Goal: Information Seeking & Learning: Learn about a topic

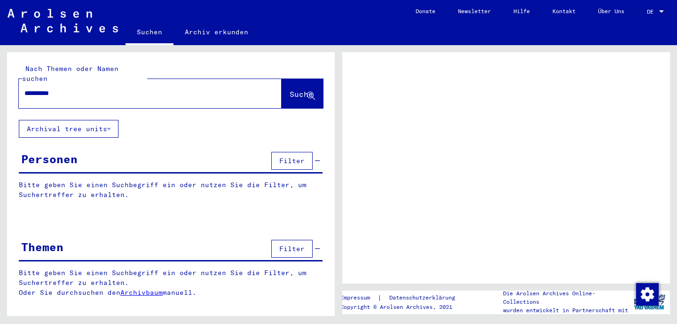
type input "**********"
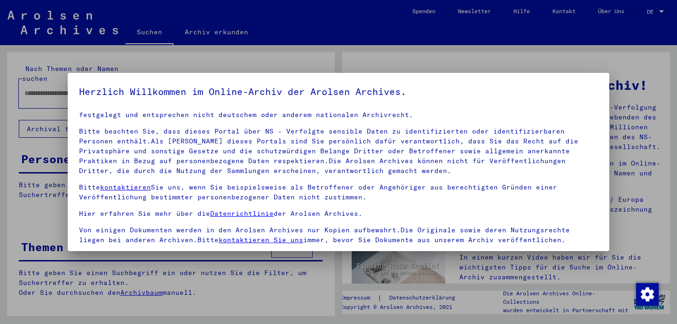
scroll to position [79, 0]
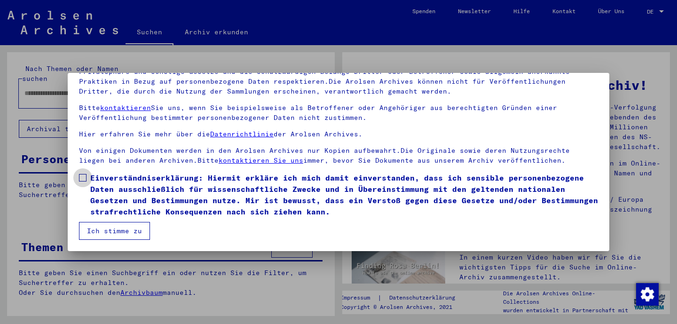
click at [83, 174] on span at bounding box center [83, 178] width 8 height 8
click at [107, 232] on button "Ich stimme zu" at bounding box center [114, 231] width 71 height 18
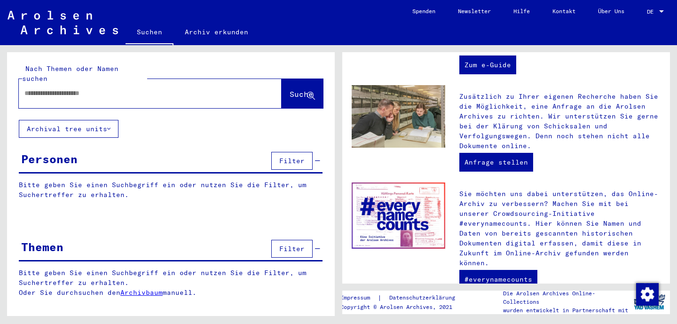
scroll to position [356, 0]
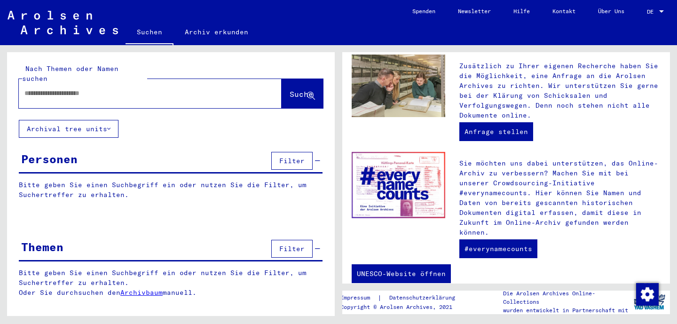
click at [189, 180] on p "Bitte geben Sie einen Suchbegriff ein oder nutzen Sie die Filter, um Suchertref…" at bounding box center [171, 190] width 304 height 20
click at [142, 149] on div "Personen Filter" at bounding box center [171, 161] width 304 height 24
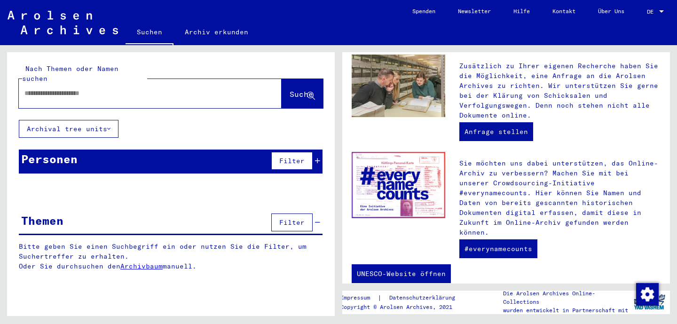
click at [142, 149] on div "Personen Filter" at bounding box center [171, 161] width 304 height 24
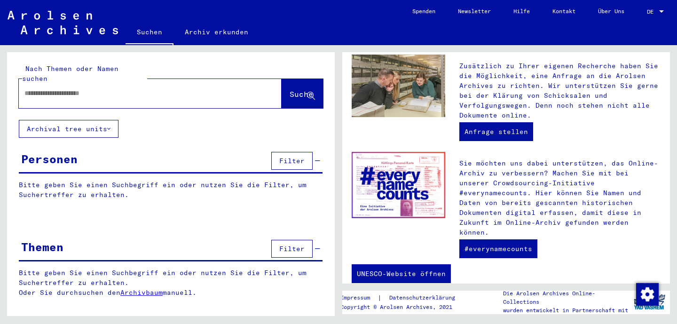
click at [240, 180] on p "Bitte geben Sie einen Suchbegriff ein oder nutzen Sie die Filter, um Suchertref…" at bounding box center [171, 190] width 304 height 20
click at [112, 88] on input "text" at bounding box center [138, 93] width 229 height 10
type input "**********"
click at [114, 120] on button "Archival tree units" at bounding box center [69, 129] width 100 height 18
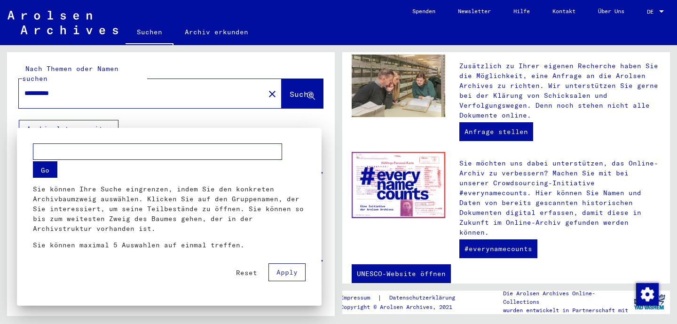
click at [304, 82] on div at bounding box center [338, 162] width 677 height 324
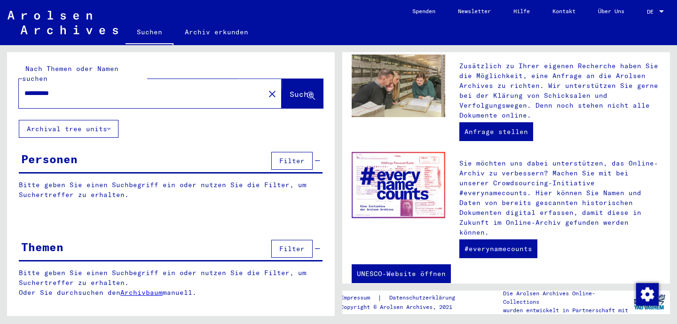
click at [293, 89] on span "Suche" at bounding box center [302, 93] width 24 height 9
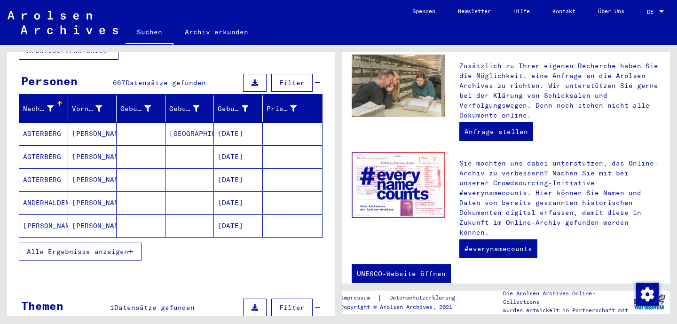
scroll to position [75, 0]
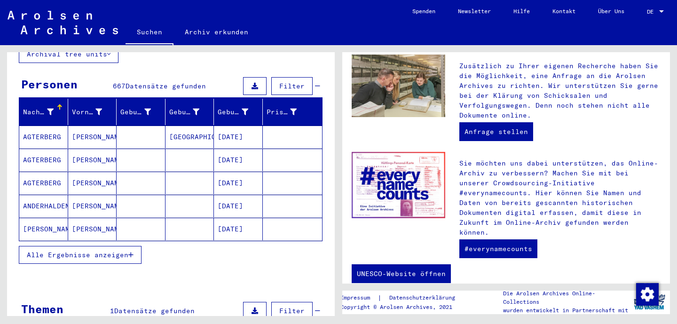
click at [128, 251] on span "Alle Ergebnisse anzeigen" at bounding box center [78, 255] width 102 height 8
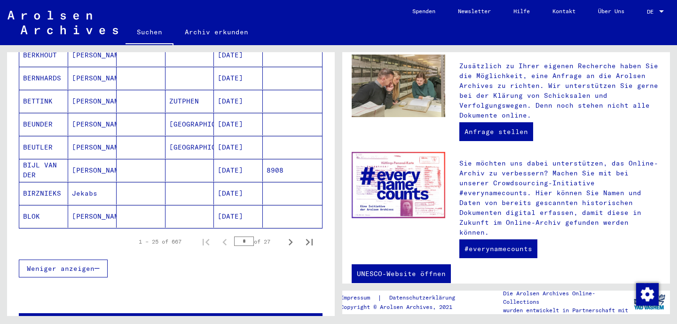
scroll to position [557, 0]
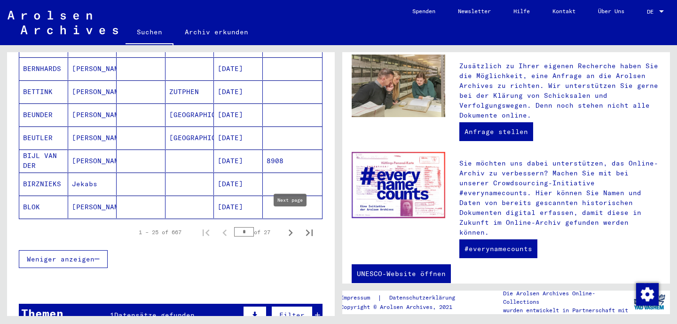
click at [293, 226] on icon "Next page" at bounding box center [290, 232] width 13 height 13
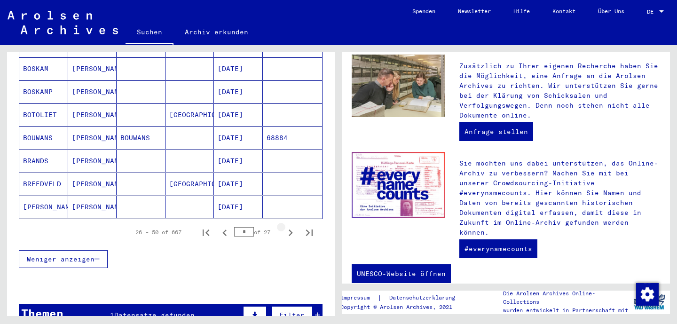
click at [293, 226] on icon "Next page" at bounding box center [290, 232] width 13 height 13
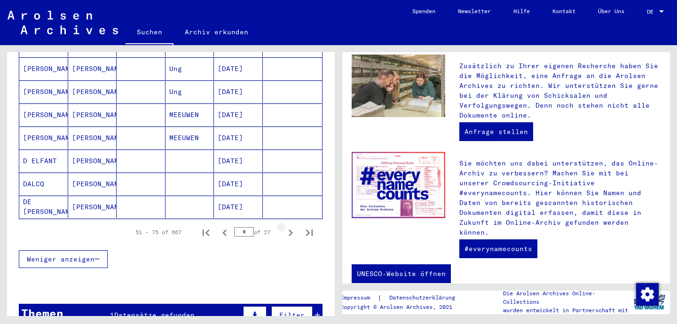
click at [293, 226] on icon "Next page" at bounding box center [290, 232] width 13 height 13
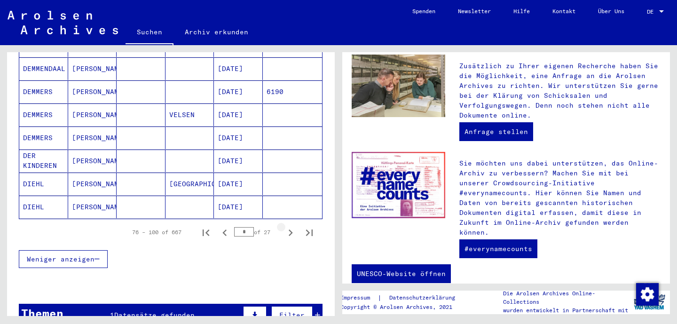
click at [293, 226] on icon "Next page" at bounding box center [290, 232] width 13 height 13
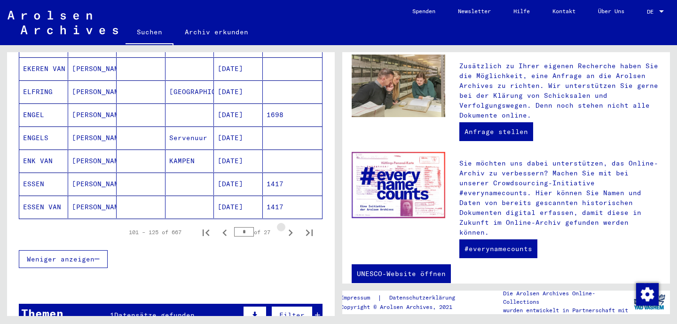
click at [293, 226] on icon "Next page" at bounding box center [290, 232] width 13 height 13
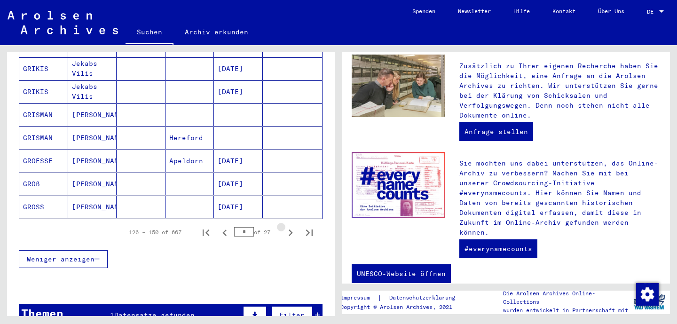
click at [293, 226] on icon "Next page" at bounding box center [290, 232] width 13 height 13
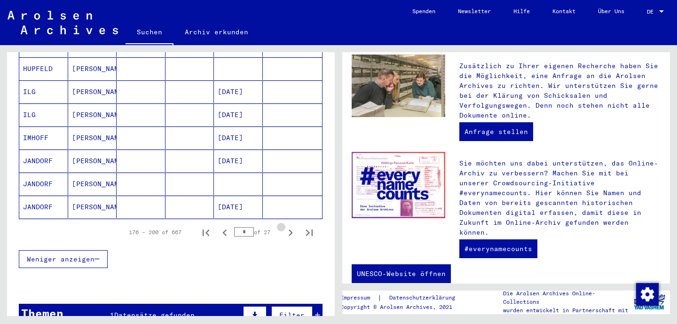
click at [293, 226] on icon "Next page" at bounding box center [290, 232] width 13 height 13
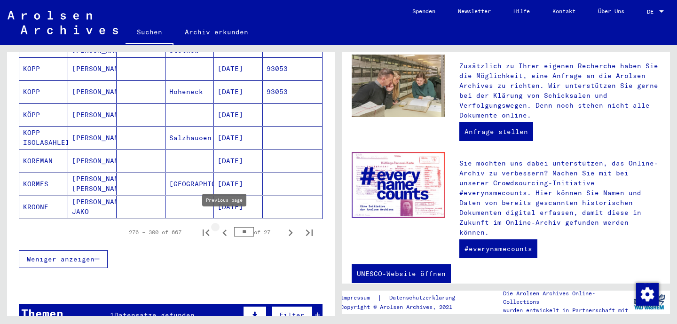
click at [222, 226] on icon "Previous page" at bounding box center [224, 232] width 13 height 13
type input "**"
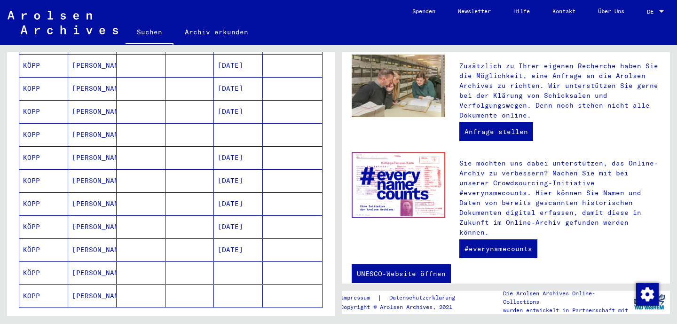
scroll to position [458, 0]
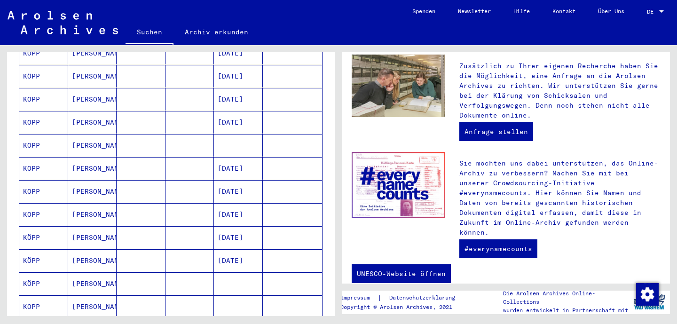
click at [80, 138] on mat-cell "[PERSON_NAME]" at bounding box center [92, 145] width 49 height 23
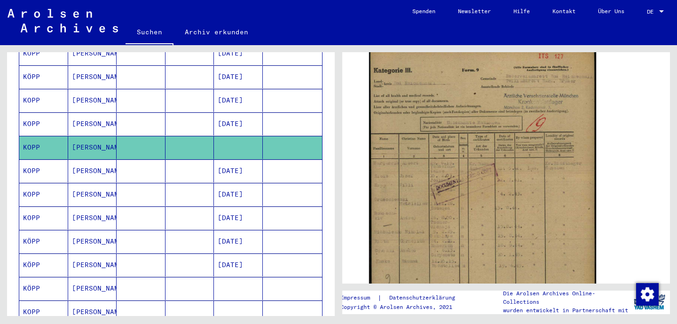
scroll to position [155, 0]
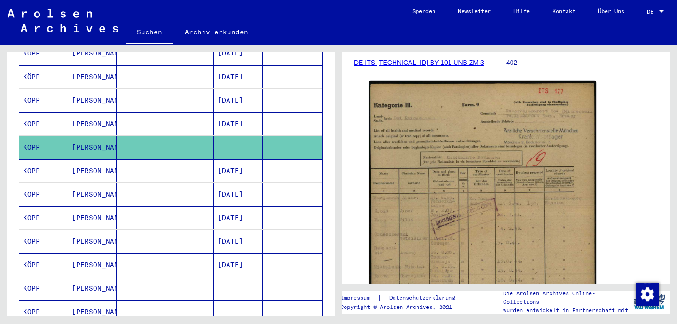
click at [417, 183] on img at bounding box center [482, 246] width 227 height 330
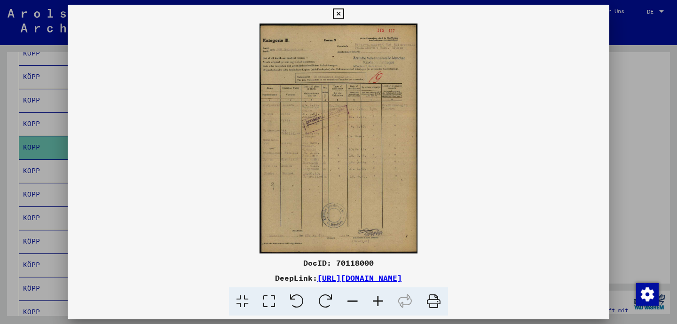
click at [346, 165] on img at bounding box center [338, 139] width 541 height 230
click at [343, 280] on link "[URL][DOMAIN_NAME]" at bounding box center [359, 277] width 85 height 9
click at [344, 17] on icon at bounding box center [338, 13] width 11 height 11
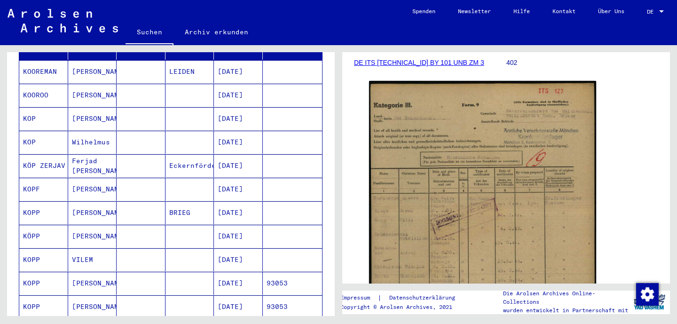
scroll to position [0, 0]
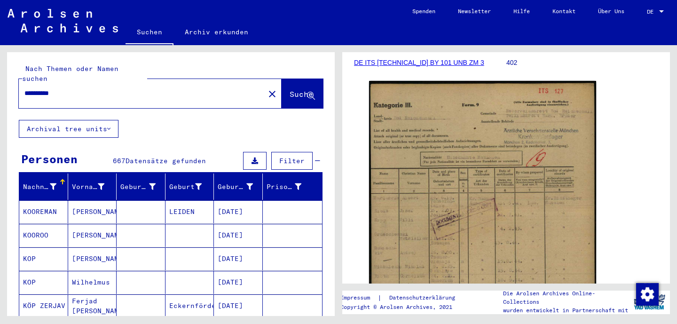
click at [201, 25] on link "Archiv erkunden" at bounding box center [216, 32] width 86 height 23
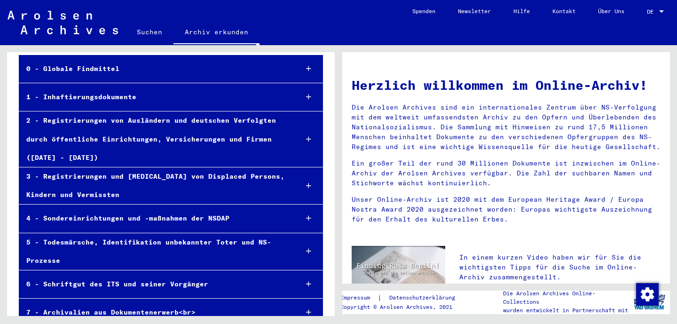
scroll to position [50, 0]
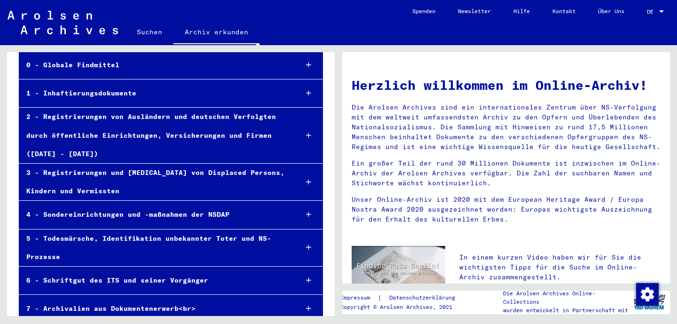
click at [125, 176] on div "3 - Registrierungen und [MEDICAL_DATA] von Displaced Persons, Kindern und Vermi…" at bounding box center [154, 182] width 271 height 37
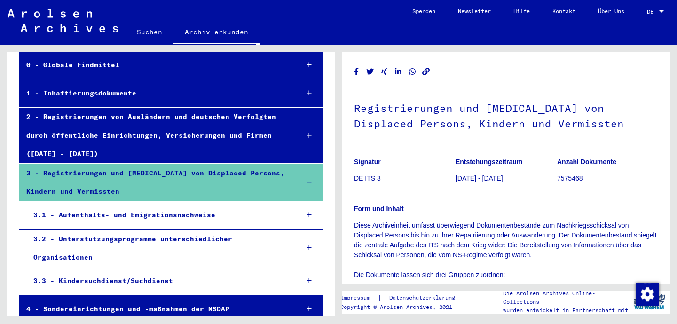
click at [132, 279] on div "3.3 - Kindersuchdienst/Suchdienst" at bounding box center [158, 281] width 264 height 18
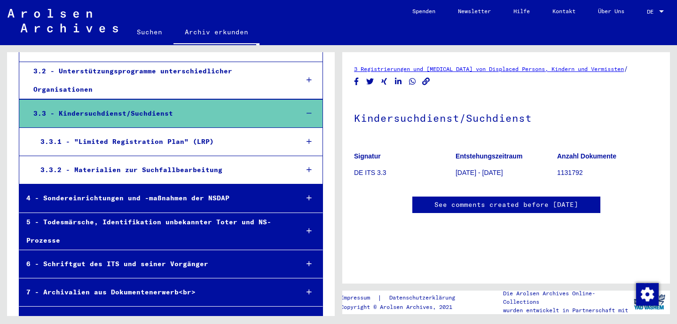
scroll to position [233, 0]
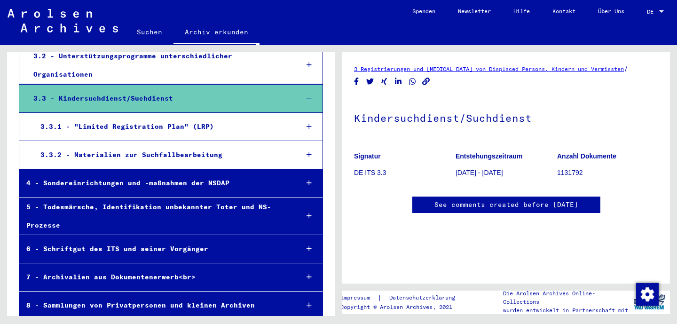
click at [174, 298] on div "8 - Sammlungen von Privatpersonen und kleinen Archiven" at bounding box center [154, 305] width 271 height 18
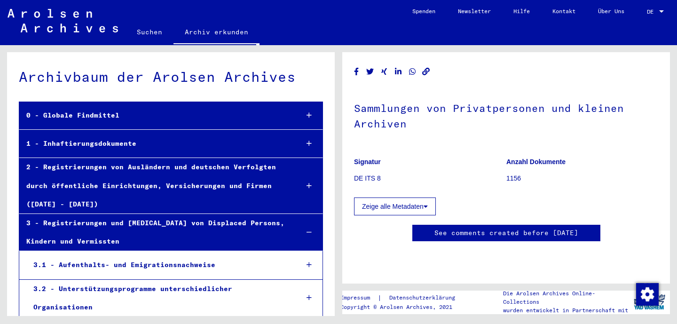
click at [107, 117] on div "0 - Globale Findmittel" at bounding box center [154, 115] width 271 height 18
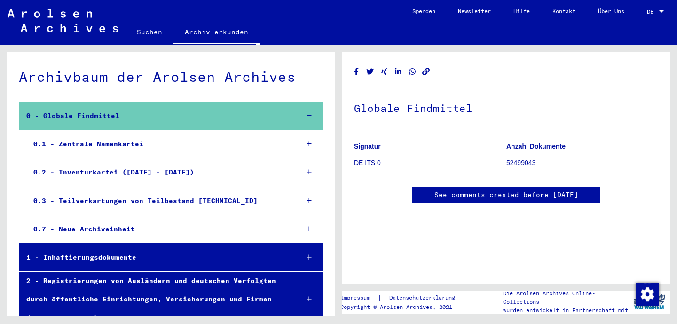
click at [105, 141] on div "0.1 - Zentrale Namenkartei" at bounding box center [158, 144] width 264 height 18
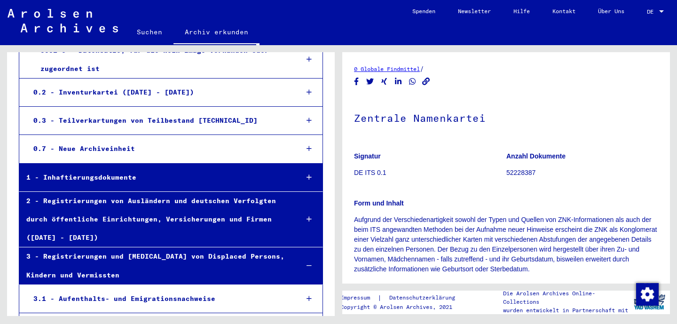
scroll to position [340, 0]
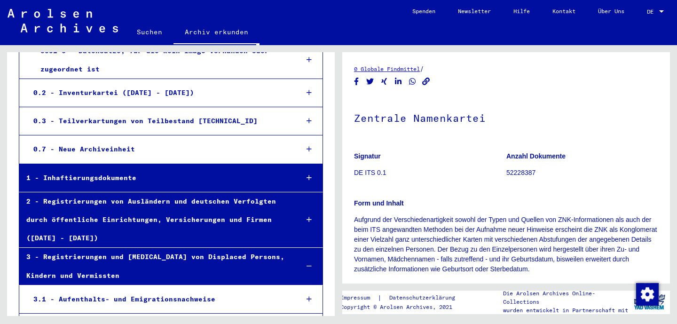
click at [115, 179] on div "1 - Inhaftierungsdokumente" at bounding box center [154, 178] width 271 height 18
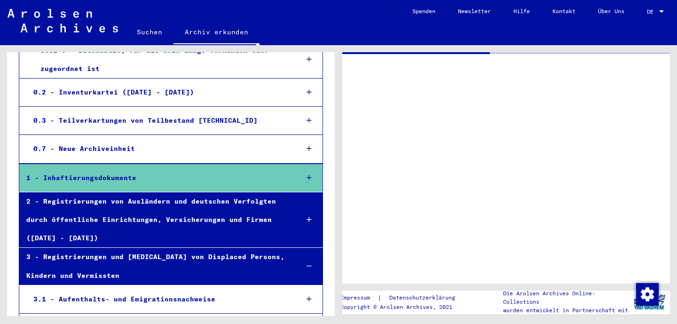
scroll to position [340, 0]
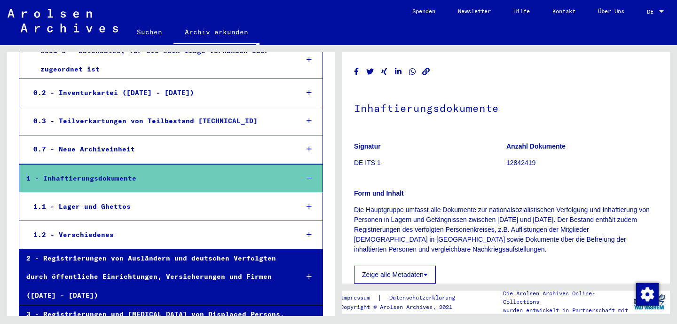
click at [115, 262] on div "2 - Registrierungen von Ausländern und deutschen Verfolgten durch öffentliche E…" at bounding box center [154, 276] width 271 height 55
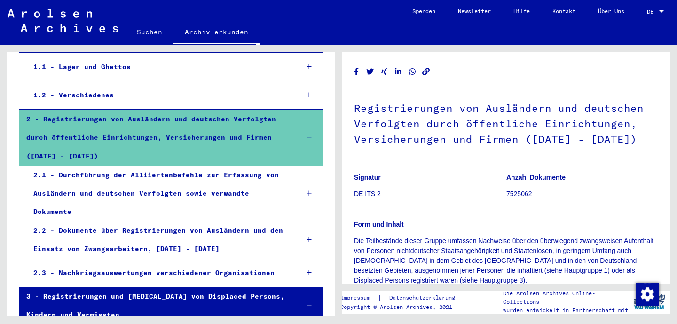
scroll to position [481, 0]
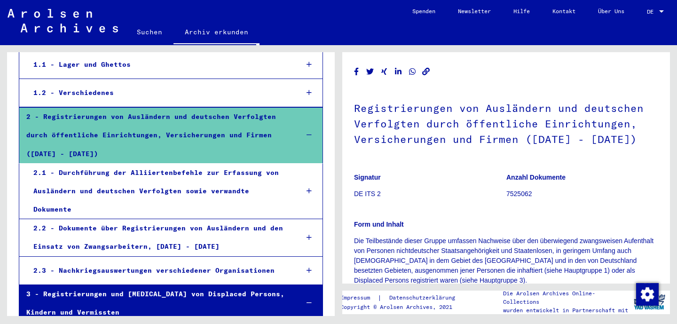
click at [164, 182] on div "2.1 - Durchführung der Alliiertenbefehle zur Erfassung von Ausländern und deuts…" at bounding box center [158, 191] width 264 height 55
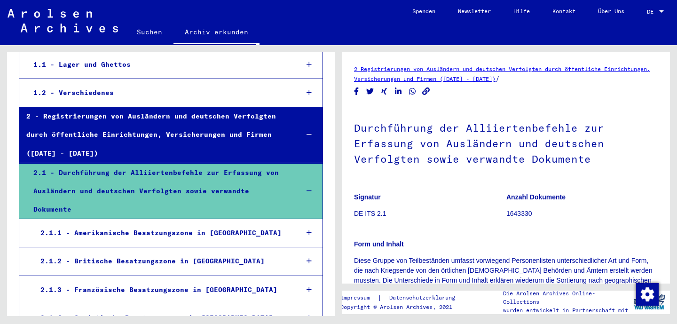
click at [155, 224] on div "2.1.1 - Amerikanische Besatzungszone in [GEOGRAPHIC_DATA]" at bounding box center [161, 233] width 257 height 18
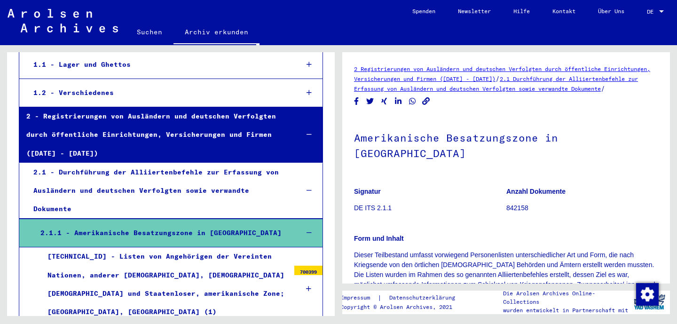
scroll to position [92, 0]
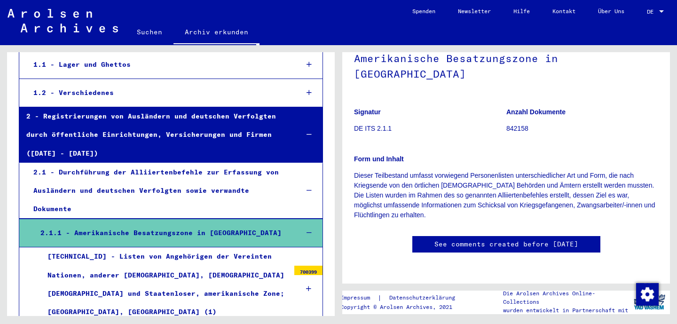
click at [197, 224] on div "2.1.1 - Amerikanische Besatzungszone in [GEOGRAPHIC_DATA]" at bounding box center [161, 233] width 257 height 18
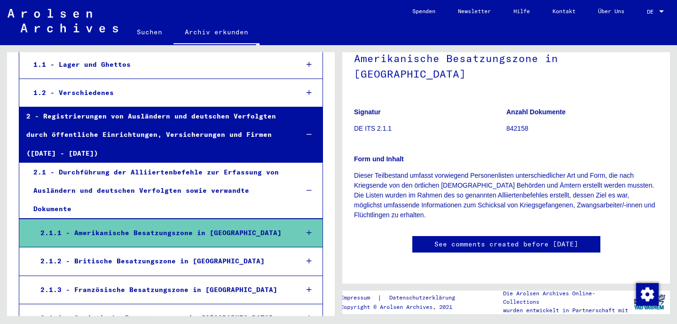
click at [197, 224] on div "2.1.1 - Amerikanische Besatzungszone in [GEOGRAPHIC_DATA]" at bounding box center [161, 233] width 257 height 18
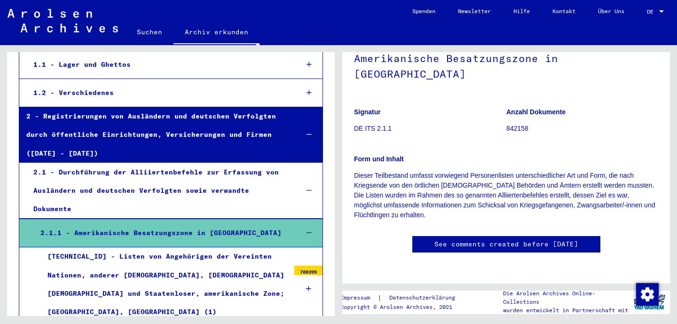
click at [186, 247] on div "[TECHNICAL_ID] - Listen von Angehörigen der Vereinten Nationen, anderer [DEMOGR…" at bounding box center [164, 284] width 249 height 74
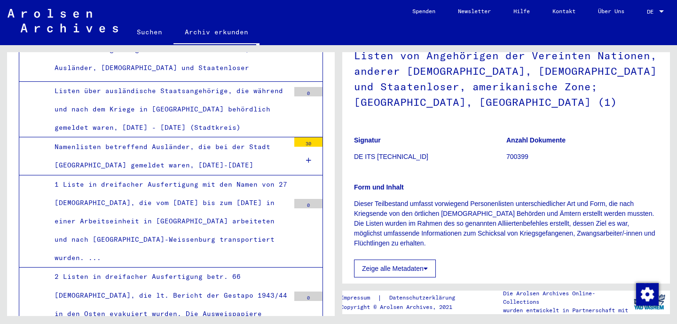
scroll to position [688, 0]
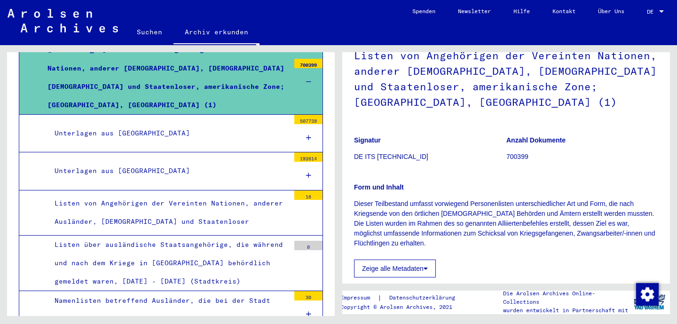
click at [118, 124] on div "Unterlagen aus [GEOGRAPHIC_DATA]" at bounding box center [168, 133] width 242 height 18
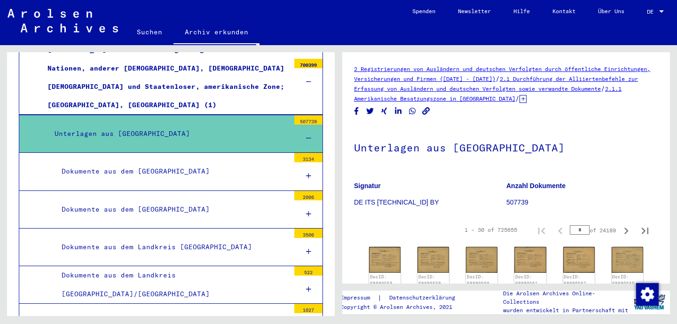
click at [126, 125] on div "Unterlagen aus [GEOGRAPHIC_DATA]" at bounding box center [168, 134] width 242 height 18
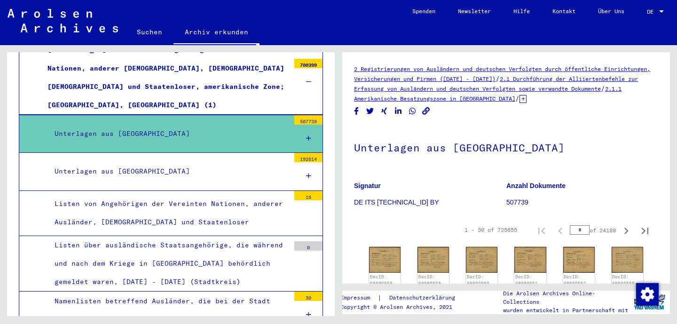
click at [125, 162] on div "Unterlagen aus [GEOGRAPHIC_DATA]" at bounding box center [168, 171] width 242 height 18
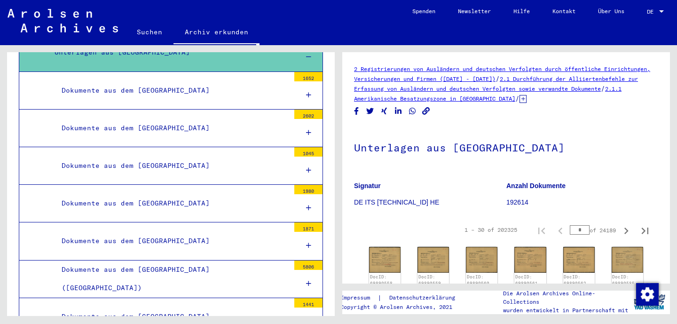
scroll to position [808, 0]
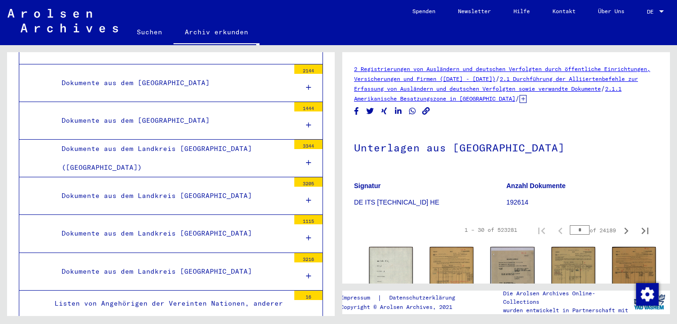
click at [181, 111] on div "Dokumente aus dem [GEOGRAPHIC_DATA]" at bounding box center [172, 120] width 235 height 18
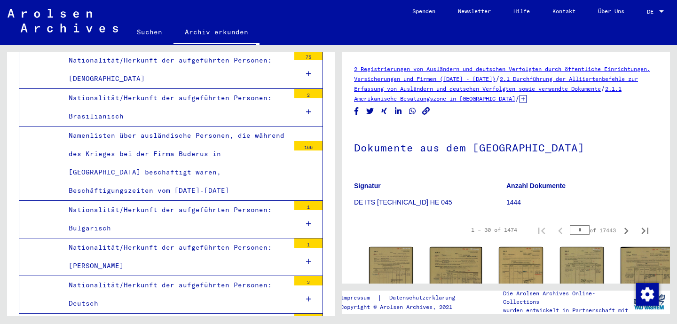
scroll to position [2612, 0]
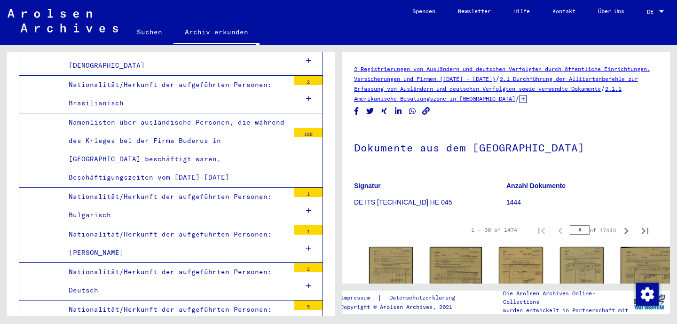
click at [120, 225] on div "Nationalität/Herkunft der aufgeführten Personen: [PERSON_NAME]" at bounding box center [176, 243] width 228 height 37
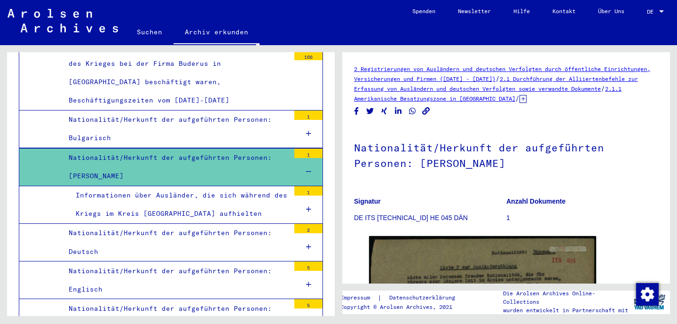
scroll to position [2690, 0]
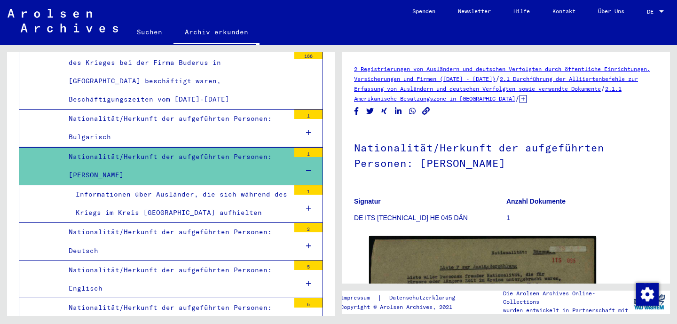
click at [141, 185] on div "Informationen über Ausländer, die sich während des Kriegs im Kreis [GEOGRAPHIC_…" at bounding box center [179, 203] width 221 height 37
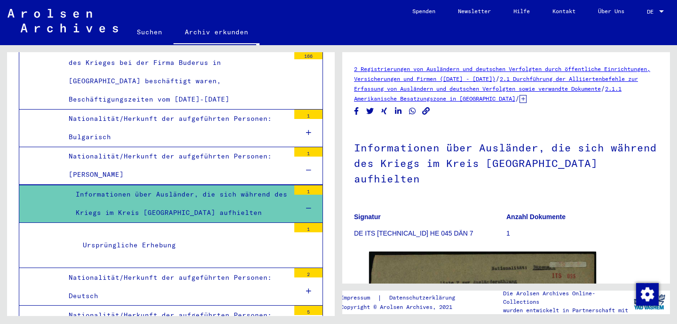
scroll to position [161, 0]
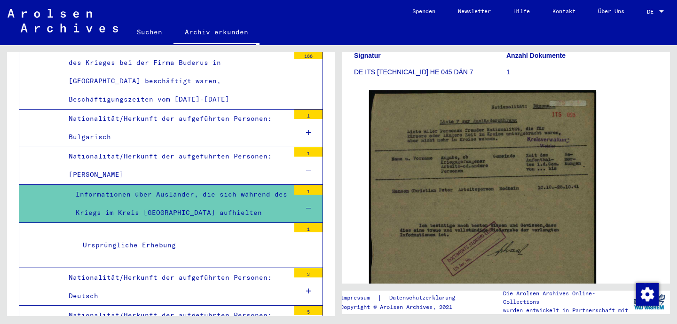
click at [107, 147] on div "Nationalität/Herkunft der aufgeführten Personen: [PERSON_NAME]" at bounding box center [176, 165] width 228 height 37
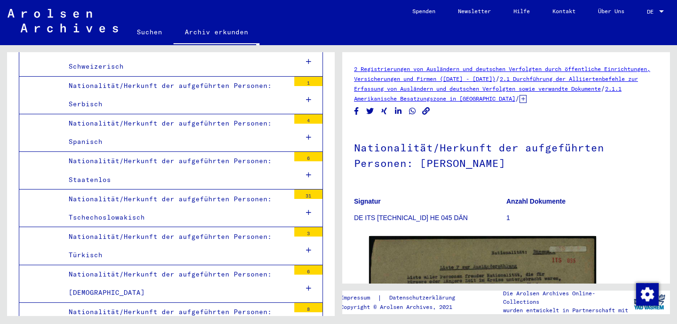
scroll to position [3562, 0]
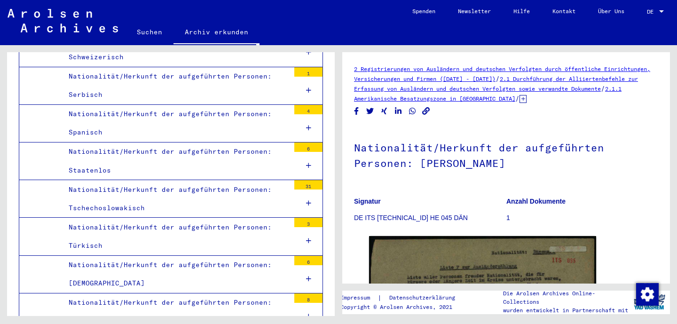
click at [114, 180] on div "Nationalität/Herkunft der aufgeführten Personen: Tschechoslowakisch" at bounding box center [176, 198] width 228 height 37
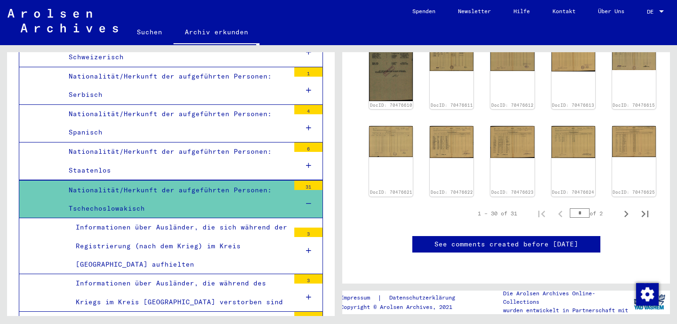
scroll to position [477, 0]
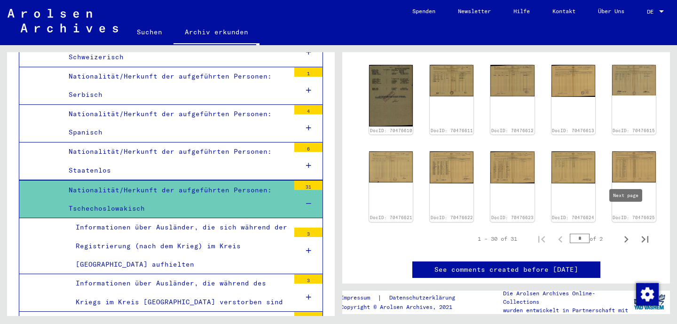
click at [625, 233] on icon "Next page" at bounding box center [626, 239] width 13 height 13
type input "*"
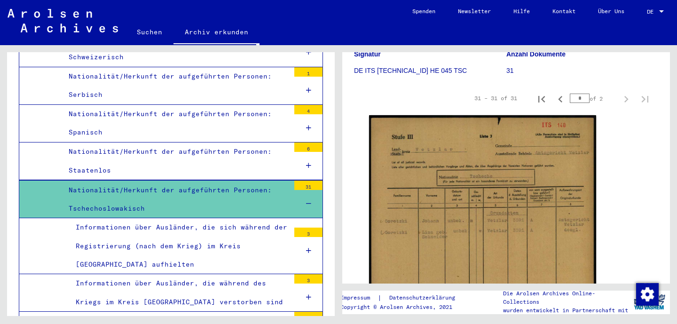
scroll to position [142, 0]
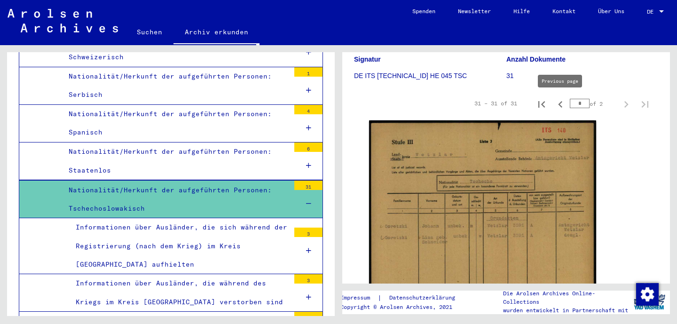
click at [562, 105] on icon "Previous page" at bounding box center [560, 104] width 13 height 13
type input "*"
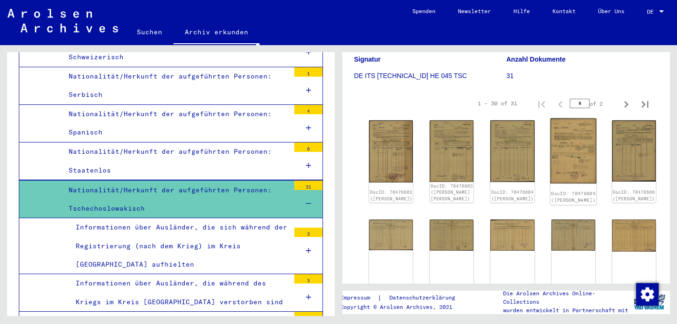
scroll to position [344, 0]
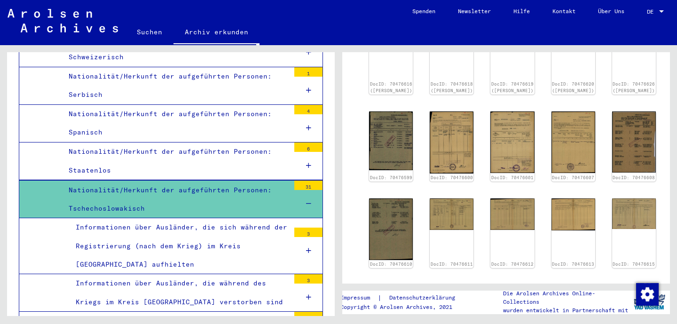
click at [241, 218] on div "Informationen über Ausländer, die sich während der Registrierung (nach dem Krie…" at bounding box center [179, 245] width 221 height 55
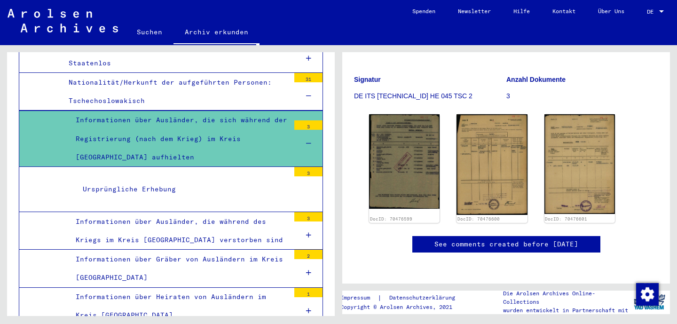
scroll to position [3669, 0]
click at [147, 212] on div "Informationen über Ausländer, die während des Kriegs im Kreis [GEOGRAPHIC_DATA]…" at bounding box center [179, 230] width 221 height 37
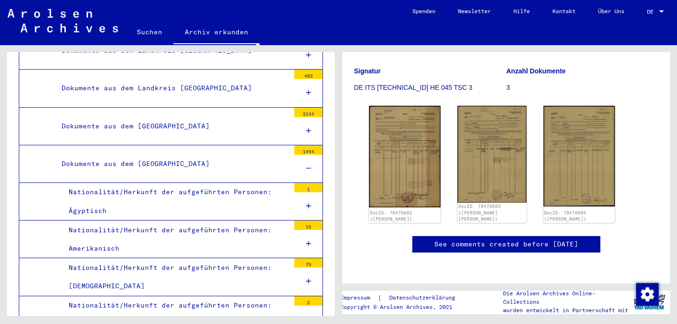
scroll to position [2393, 0]
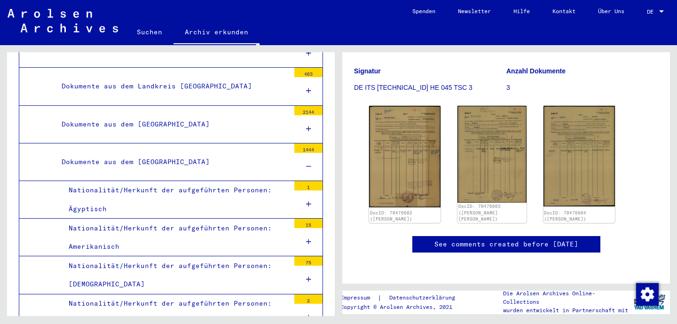
click at [151, 31] on link "Suchen" at bounding box center [150, 32] width 48 height 23
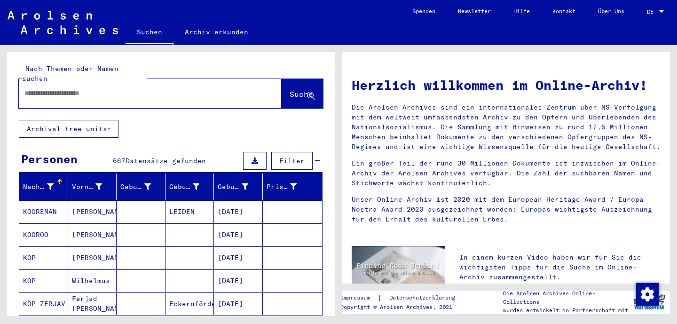
scroll to position [621, 0]
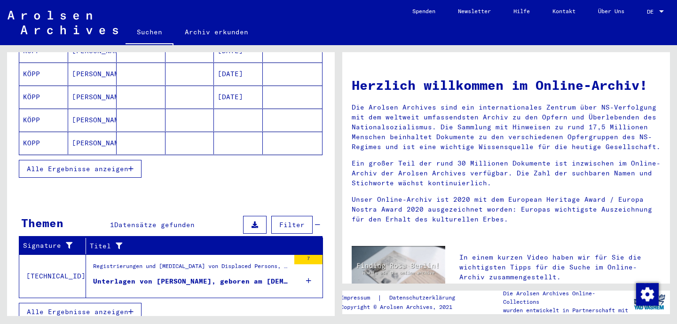
click at [134, 303] on button "Alle Ergebnisse anzeigen" at bounding box center [80, 312] width 123 height 18
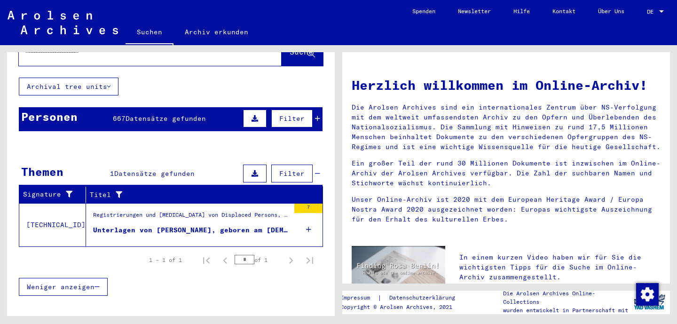
scroll to position [0, 0]
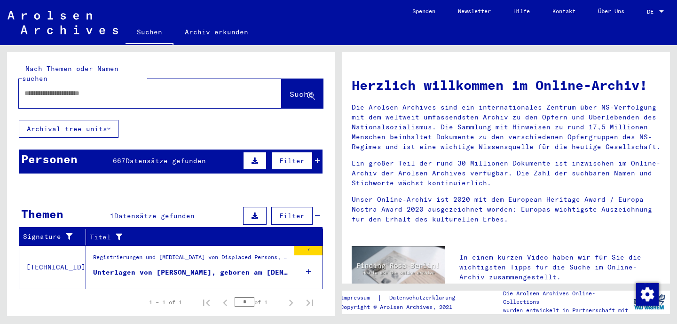
click at [104, 120] on button "Archival tree units" at bounding box center [69, 129] width 100 height 18
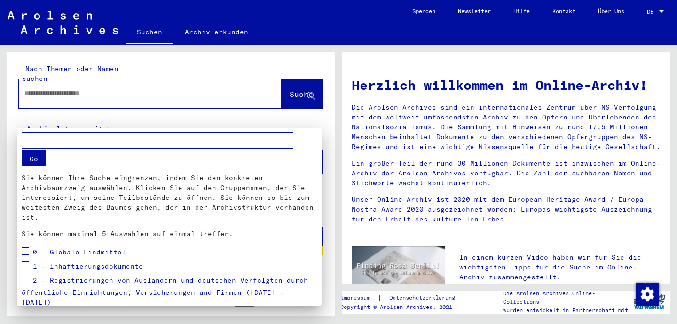
click at [133, 85] on div at bounding box center [338, 162] width 677 height 324
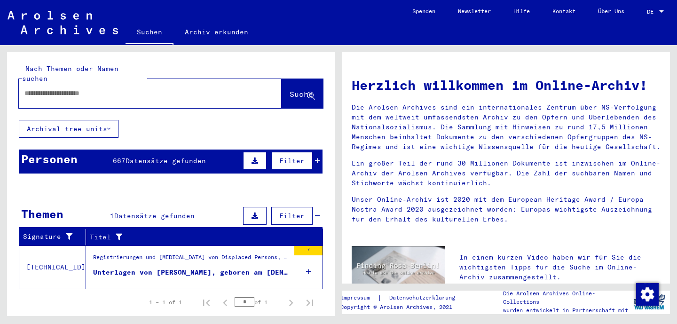
click at [149, 88] on input "text" at bounding box center [138, 93] width 229 height 10
click at [202, 33] on link "Archiv erkunden" at bounding box center [216, 32] width 86 height 23
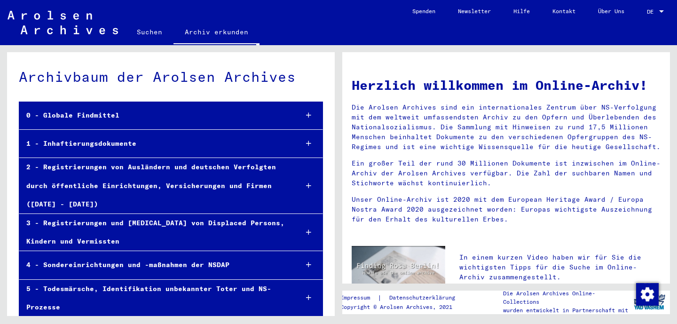
click at [94, 180] on div "2 - Registrierungen von Ausländern und deutschen Verfolgten durch öffentliche E…" at bounding box center [154, 185] width 271 height 55
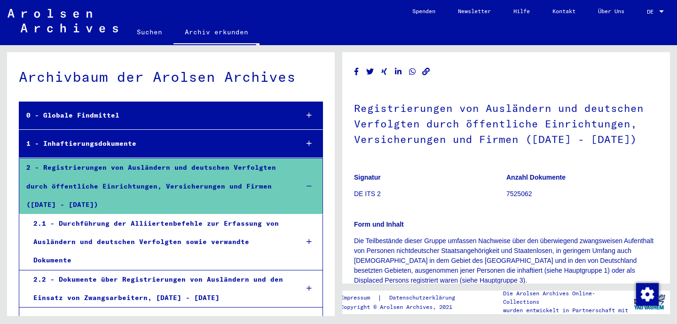
click at [100, 236] on div "2.1 - Durchführung der Alliiertenbefehle zur Erfassung von Ausländern und deuts…" at bounding box center [158, 241] width 264 height 55
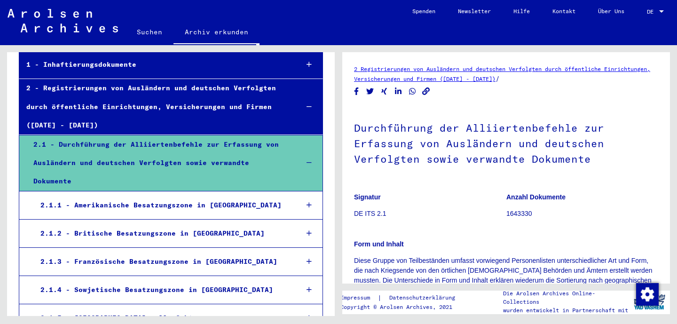
scroll to position [79, 0]
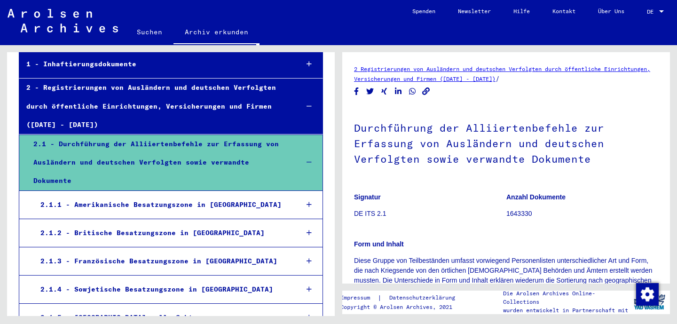
click at [131, 196] on div "2.1.1 - Amerikanische Besatzungszone in [GEOGRAPHIC_DATA]" at bounding box center [161, 205] width 257 height 18
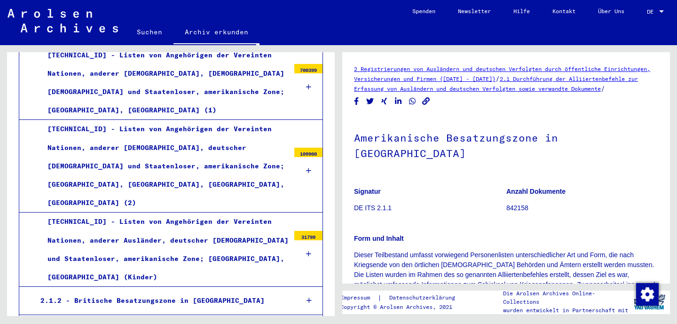
scroll to position [378, 0]
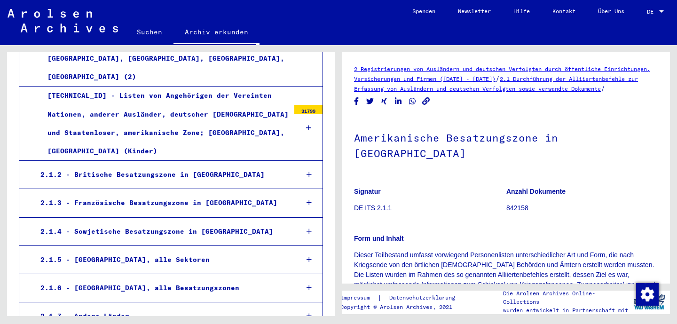
click at [147, 218] on mat-tree-node "2.1.4 - Sowjetische Besatzungszone in [GEOGRAPHIC_DATA]" at bounding box center [171, 232] width 304 height 28
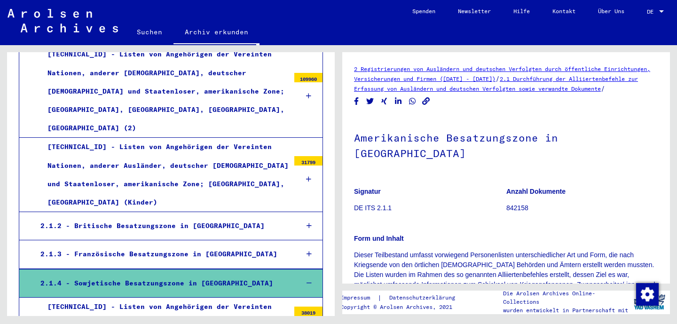
scroll to position [326, 0]
click at [172, 138] on div "[TECHNICAL_ID] - Listen von Angehörigen der Vereinten Nationen, anderer Ausländ…" at bounding box center [164, 175] width 249 height 74
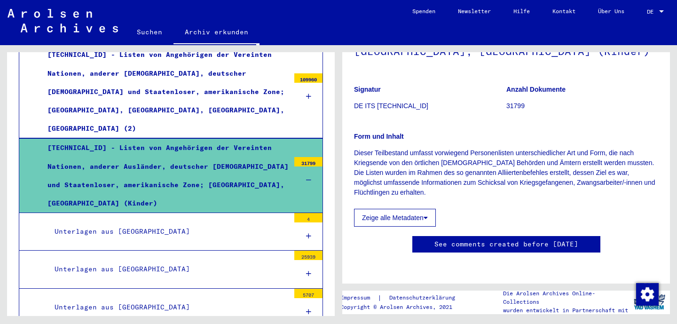
scroll to position [118, 0]
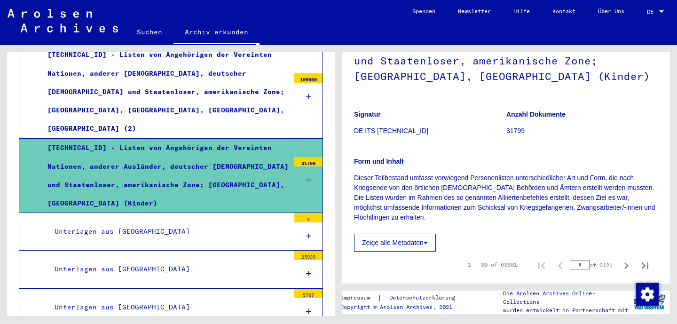
click at [425, 242] on icon at bounding box center [426, 242] width 4 height 7
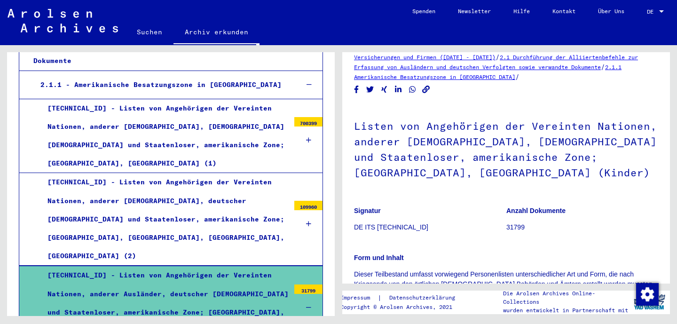
scroll to position [146, 0]
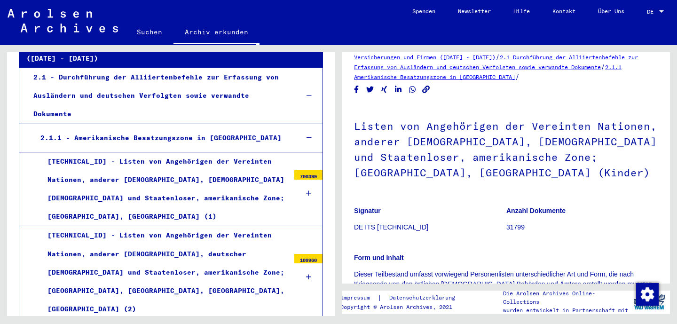
click at [127, 152] on div "[TECHNICAL_ID] - Listen von Angehörigen der Vereinten Nationen, anderer [DEMOGR…" at bounding box center [164, 189] width 249 height 74
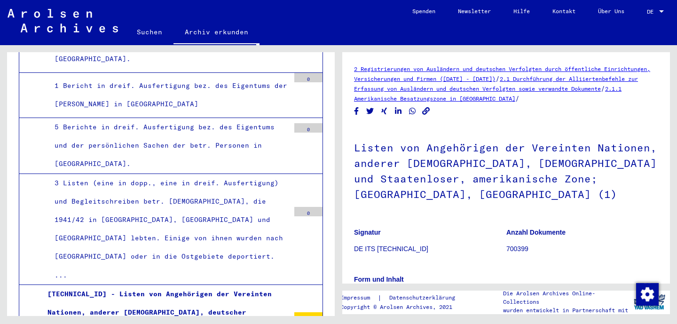
scroll to position [1448, 0]
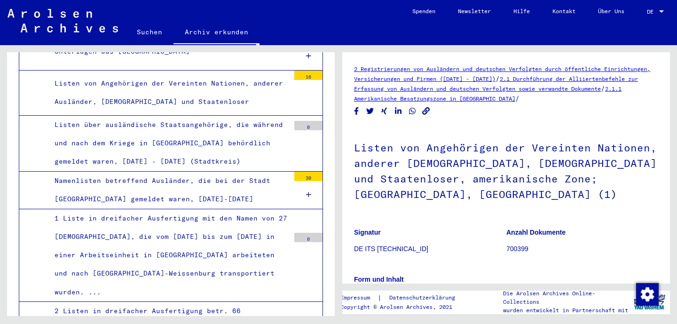
click at [204, 172] on div "Namenlisten betreffend Ausländer, die bei der Stadt [GEOGRAPHIC_DATA] gemeldet …" at bounding box center [168, 190] width 242 height 37
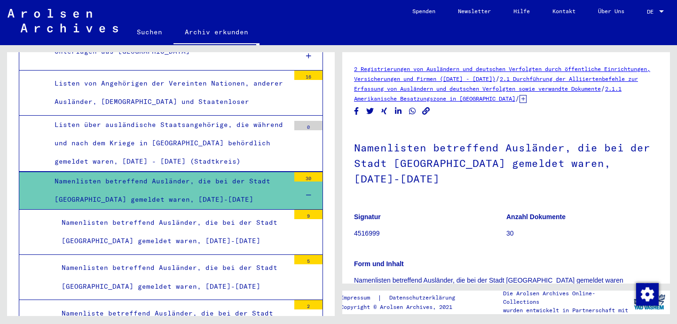
click at [204, 172] on div "Namenlisten betreffend Ausländer, die bei der Stadt [GEOGRAPHIC_DATA] gemeldet …" at bounding box center [168, 190] width 242 height 37
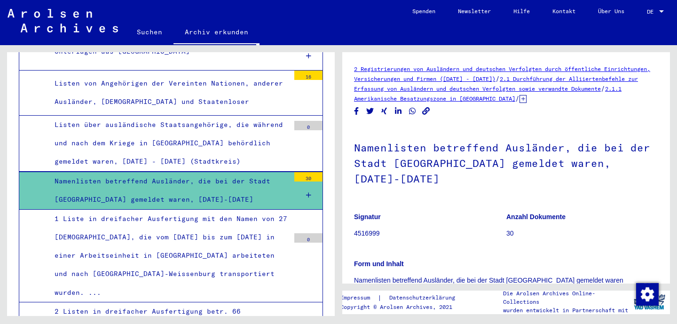
scroll to position [263, 0]
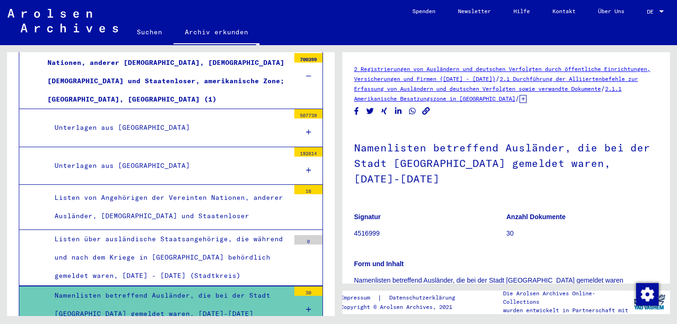
click at [180, 157] on div "Unterlagen aus [GEOGRAPHIC_DATA]" at bounding box center [168, 166] width 242 height 18
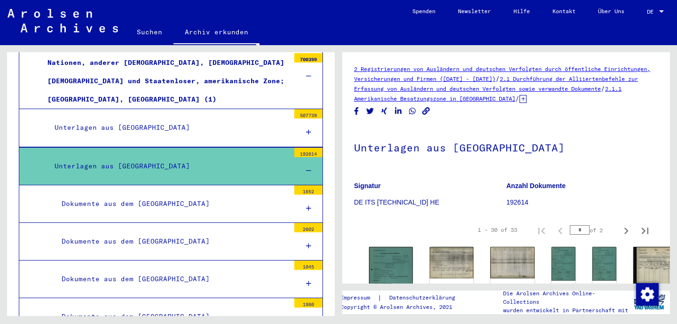
scroll to position [156, 0]
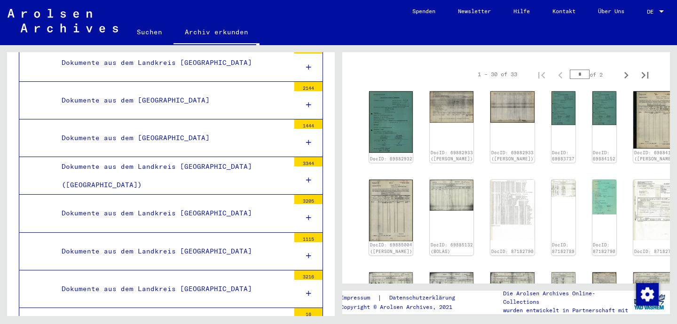
click at [178, 129] on div "Dokumente aus dem [GEOGRAPHIC_DATA]" at bounding box center [172, 138] width 235 height 18
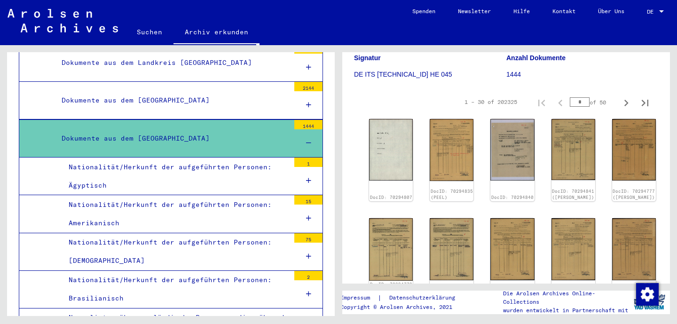
scroll to position [120, 0]
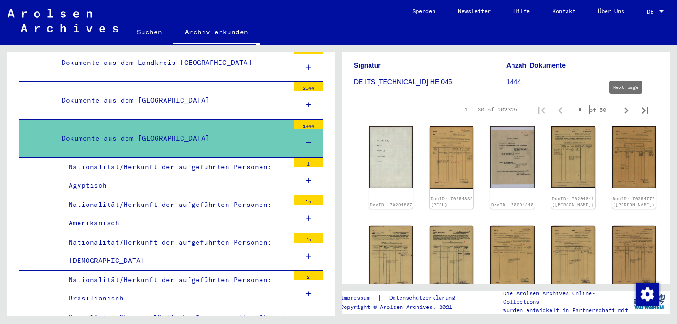
click at [625, 107] on icon "Next page" at bounding box center [626, 110] width 13 height 13
type input "*"
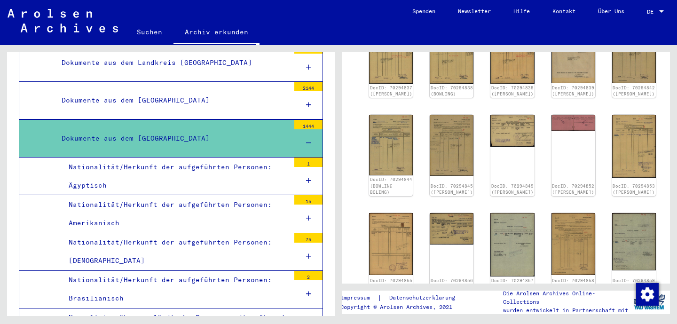
scroll to position [529, 0]
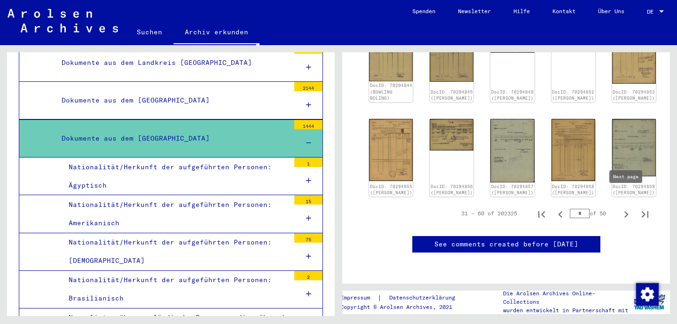
click at [626, 211] on icon "Next page" at bounding box center [626, 214] width 4 height 7
type input "*"
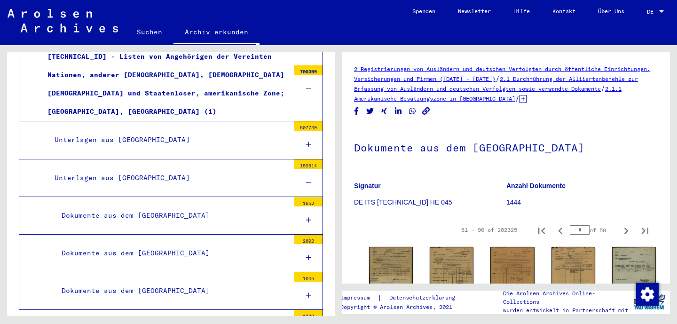
scroll to position [180, 0]
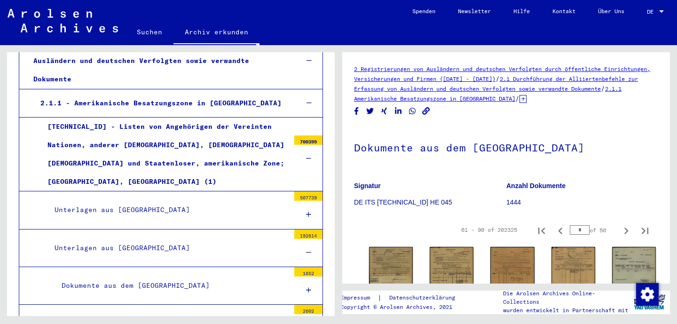
click at [261, 134] on div "[TECHNICAL_ID] - Listen von Angehörigen der Vereinten Nationen, anderer [DEMOGR…" at bounding box center [164, 155] width 249 height 74
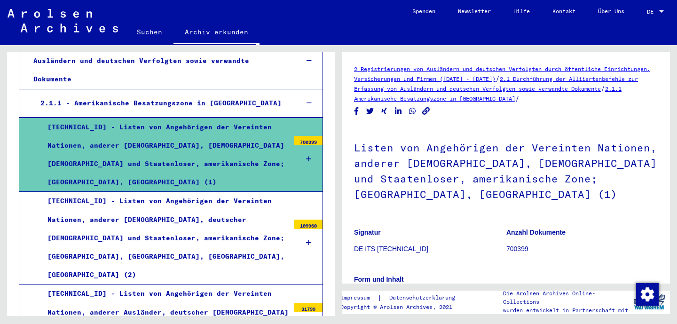
click at [260, 94] on div "2.1.1 - Amerikanische Besatzungszone in [GEOGRAPHIC_DATA]" at bounding box center [161, 103] width 257 height 18
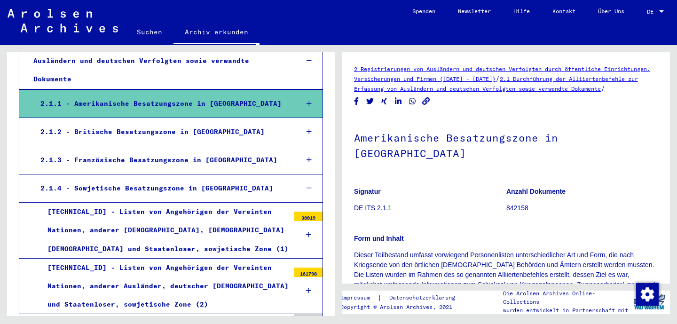
click at [213, 94] on div "2.1.1 - Amerikanische Besatzungszone in [GEOGRAPHIC_DATA]" at bounding box center [161, 103] width 257 height 18
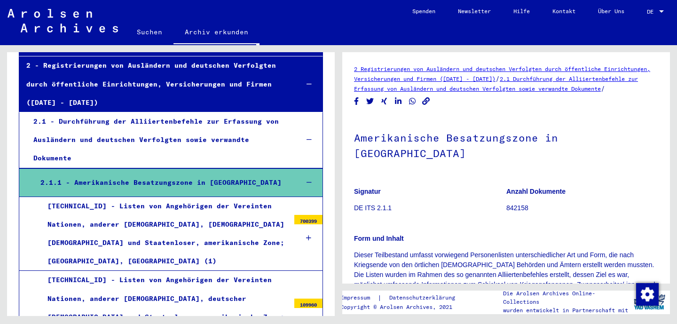
scroll to position [102, 0]
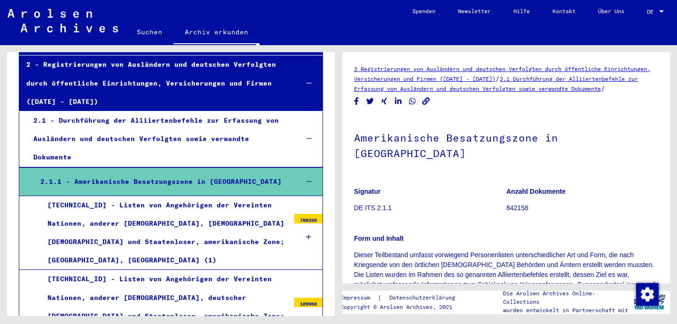
click at [170, 273] on div "[TECHNICAL_ID] - Listen von Angehörigen der Vereinten Nationen, anderer [DEMOGR…" at bounding box center [164, 316] width 249 height 92
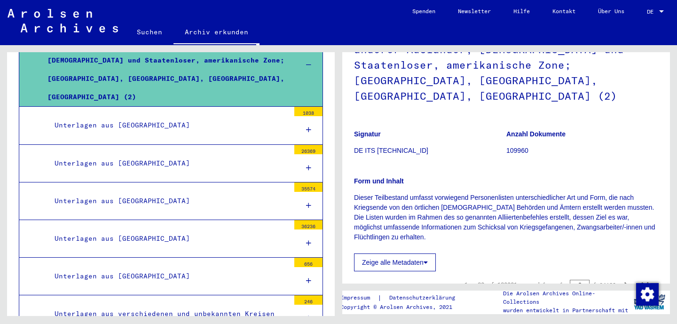
scroll to position [359, 0]
click at [125, 229] on div "Unterlagen aus [GEOGRAPHIC_DATA]" at bounding box center [168, 238] width 242 height 18
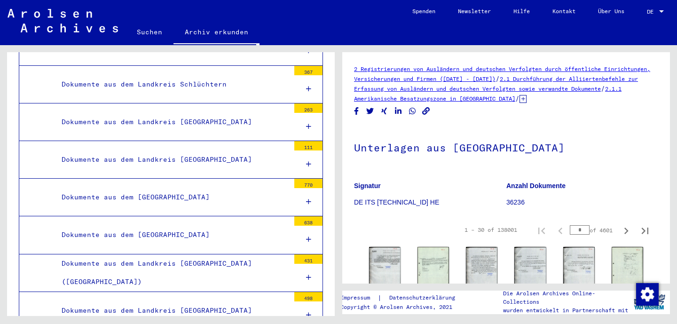
click at [171, 226] on div "Dokumente aus dem [GEOGRAPHIC_DATA]" at bounding box center [172, 235] width 235 height 18
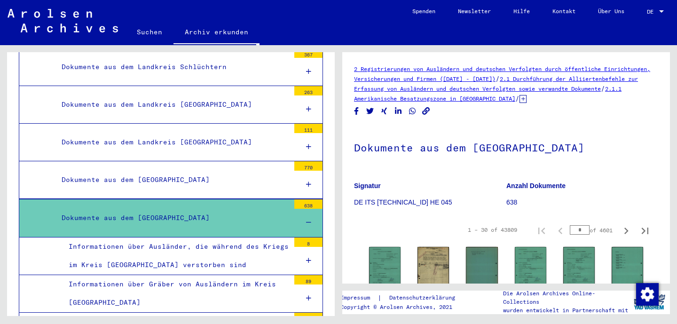
scroll to position [2056, 0]
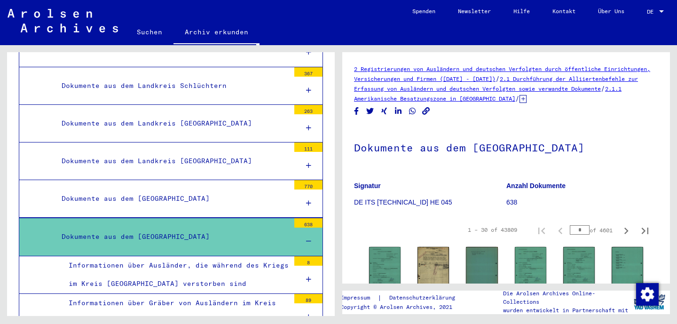
click at [282, 218] on mat-tree-node "Dokumente aus dem [GEOGRAPHIC_DATA] 638" at bounding box center [171, 237] width 304 height 38
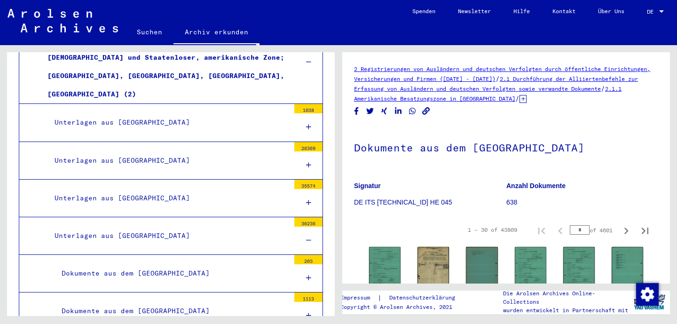
scroll to position [360, 0]
click at [245, 227] on div "Unterlagen aus [GEOGRAPHIC_DATA]" at bounding box center [168, 236] width 242 height 18
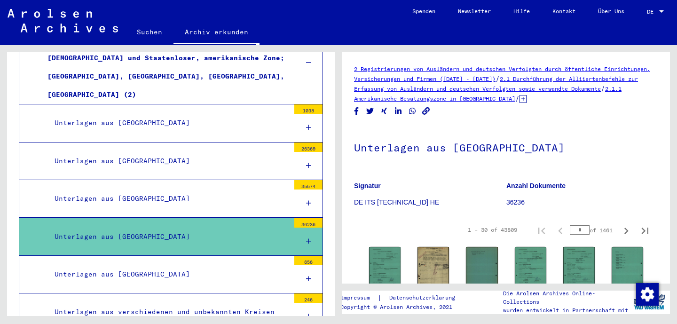
scroll to position [238, 0]
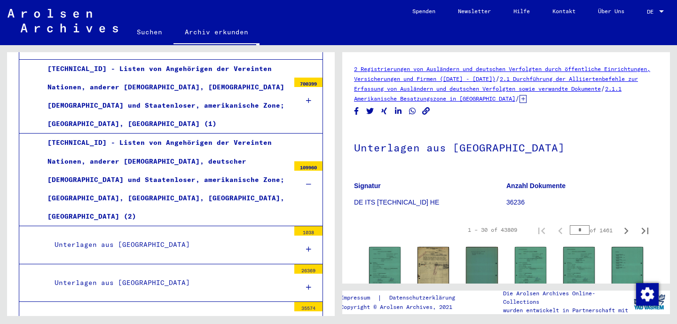
click at [199, 80] on div "[TECHNICAL_ID] - Listen von Angehörigen der Vereinten Nationen, anderer [DEMOGR…" at bounding box center [164, 97] width 249 height 74
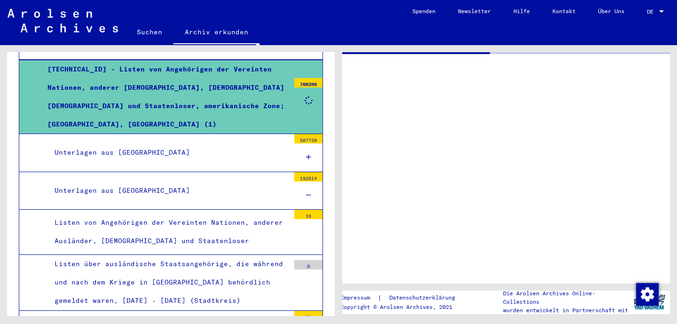
scroll to position [239, 0]
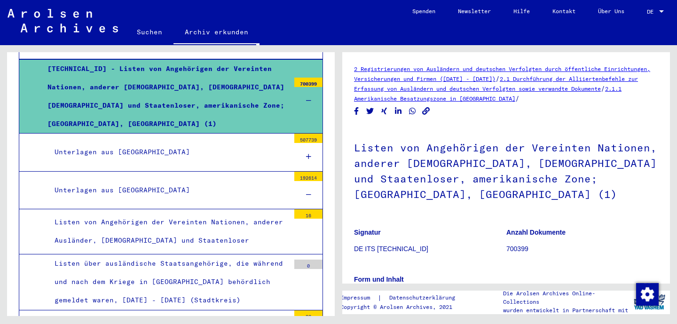
click at [118, 181] on div "Unterlagen aus [GEOGRAPHIC_DATA]" at bounding box center [168, 190] width 242 height 18
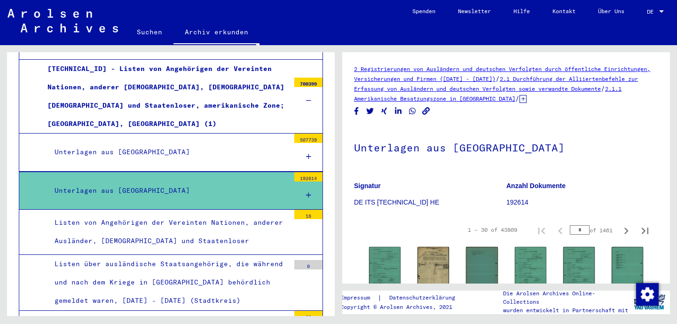
click at [267, 181] on div "Unterlagen aus [GEOGRAPHIC_DATA]" at bounding box center [168, 190] width 242 height 18
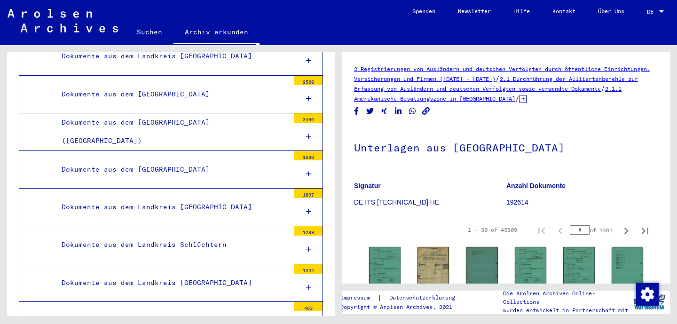
scroll to position [2050, 0]
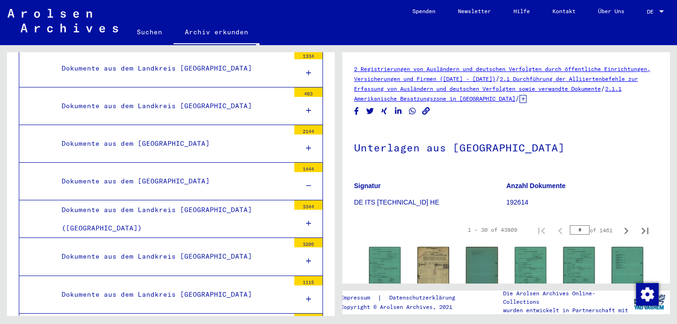
click at [189, 172] on div "Dokumente aus dem [GEOGRAPHIC_DATA]" at bounding box center [172, 181] width 235 height 18
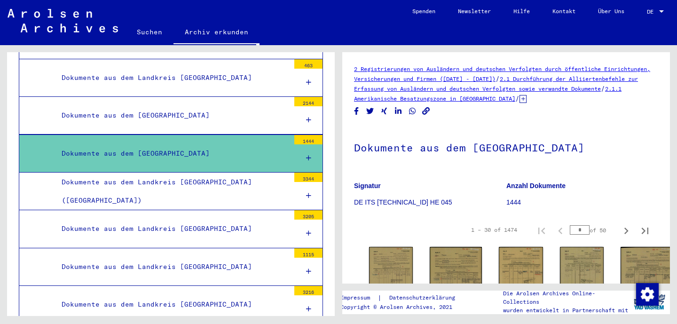
scroll to position [1944, 0]
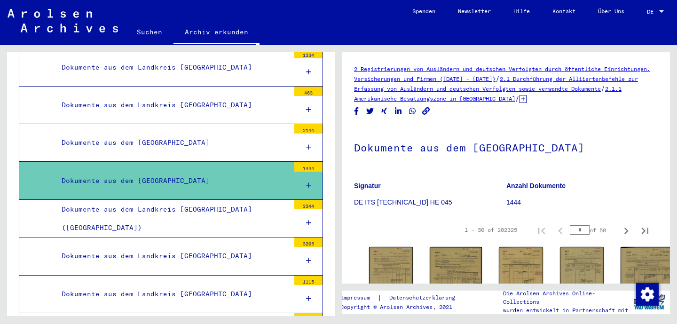
click at [191, 172] on div "Dokumente aus dem [GEOGRAPHIC_DATA]" at bounding box center [172, 181] width 235 height 18
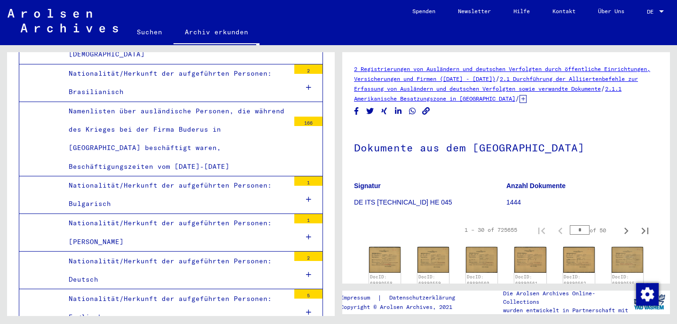
scroll to position [2221, 0]
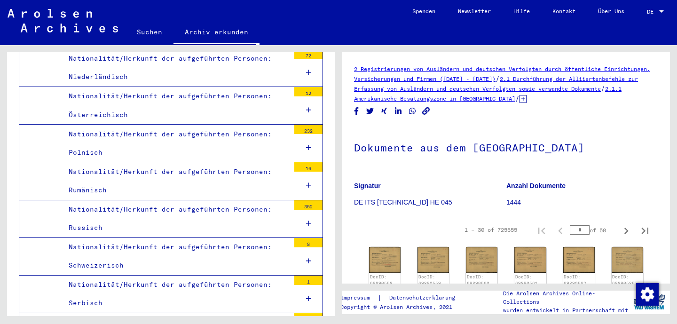
click at [210, 200] on div "Nationalität/Herkunft der aufgeführten Personen: Russisch" at bounding box center [176, 218] width 228 height 37
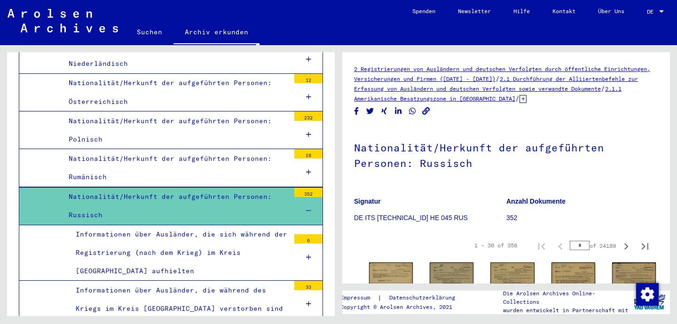
scroll to position [2937, 0]
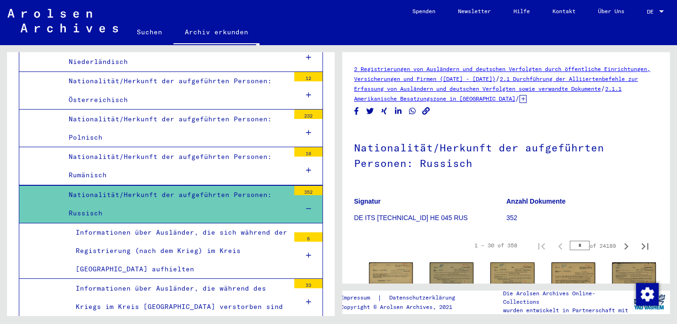
click at [210, 186] on div "Nationalität/Herkunft der aufgeführten Personen: Russisch" at bounding box center [176, 204] width 228 height 37
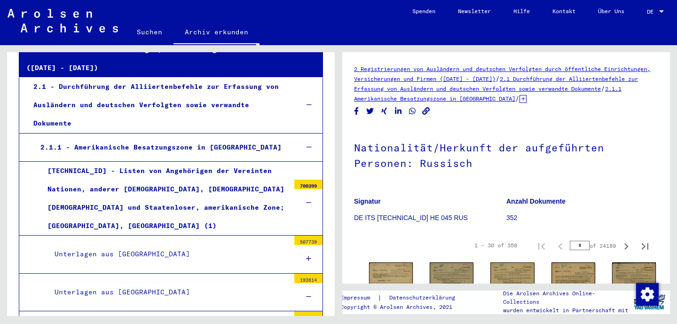
scroll to position [136, 0]
click at [241, 179] on div "[TECHNICAL_ID] - Listen von Angehörigen der Vereinten Nationen, anderer [DEMOGR…" at bounding box center [164, 199] width 249 height 74
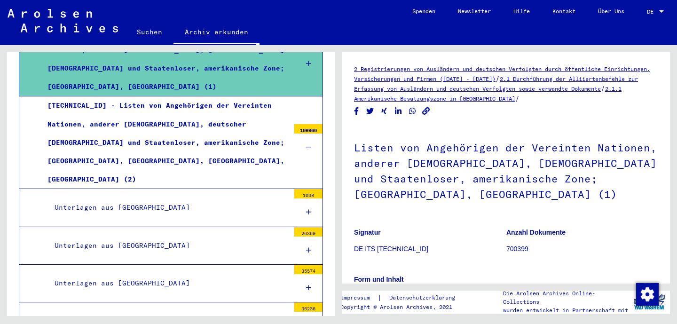
click at [247, 96] on div "[TECHNICAL_ID] - Listen von Angehörigen der Vereinten Nationen, anderer [DEMOGR…" at bounding box center [164, 142] width 249 height 92
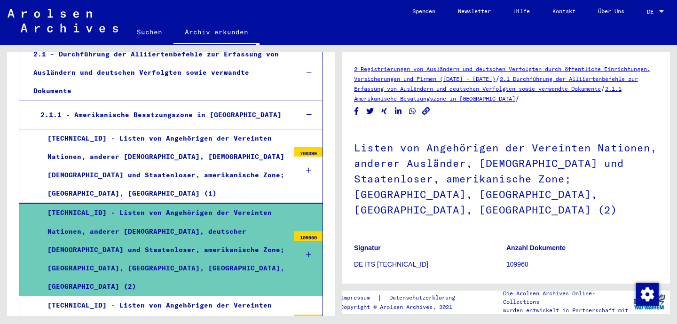
scroll to position [159, 0]
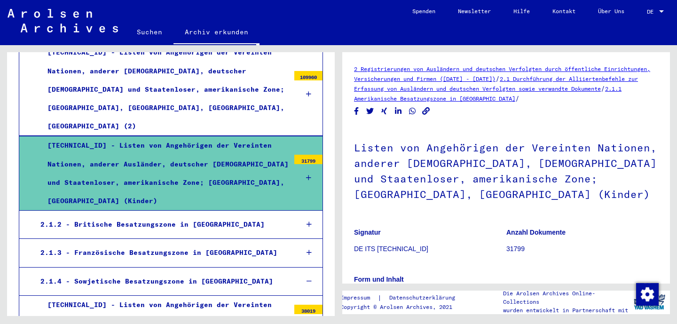
scroll to position [329, 0]
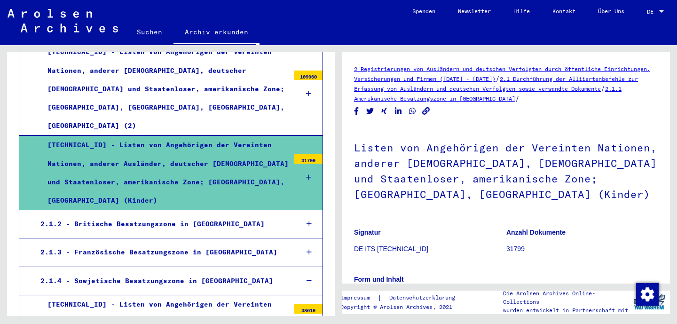
click at [171, 136] on div "[TECHNICAL_ID] - Listen von Angehörigen der Vereinten Nationen, anderer Ausländ…" at bounding box center [164, 173] width 249 height 74
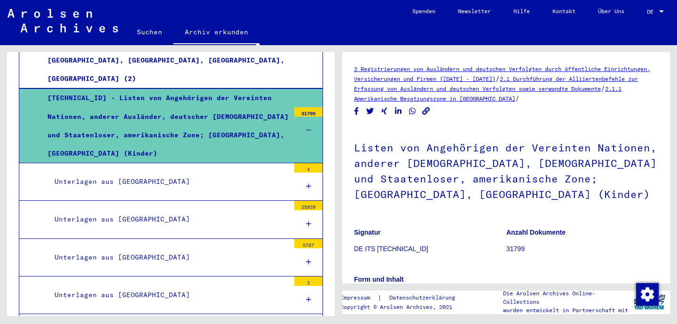
click at [145, 248] on div "Unterlagen aus [GEOGRAPHIC_DATA]" at bounding box center [168, 257] width 242 height 18
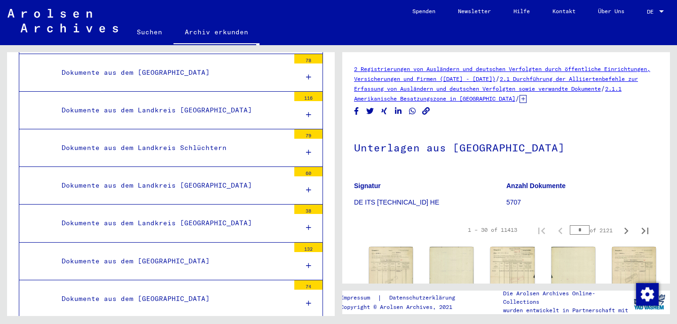
scroll to position [1993, 0]
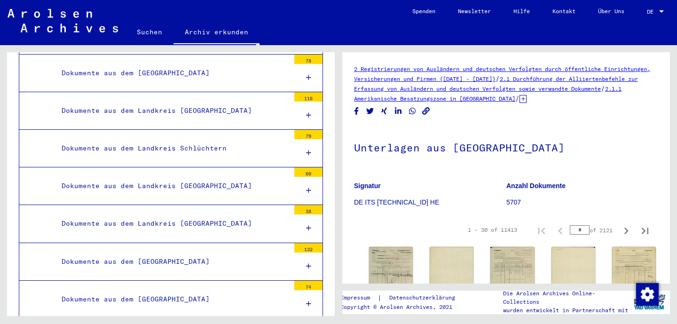
click at [197, 290] on div "Dokumente aus dem [GEOGRAPHIC_DATA]" at bounding box center [172, 299] width 235 height 18
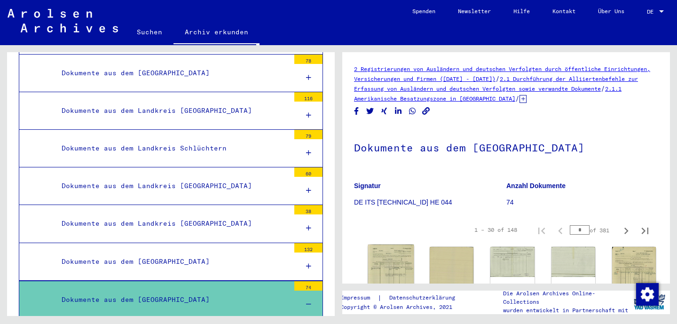
scroll to position [138, 0]
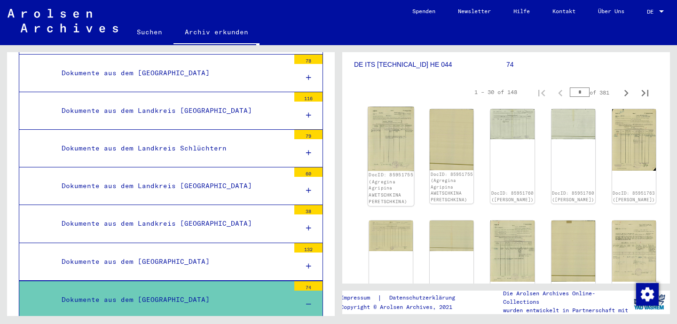
click at [388, 144] on img at bounding box center [391, 139] width 46 height 64
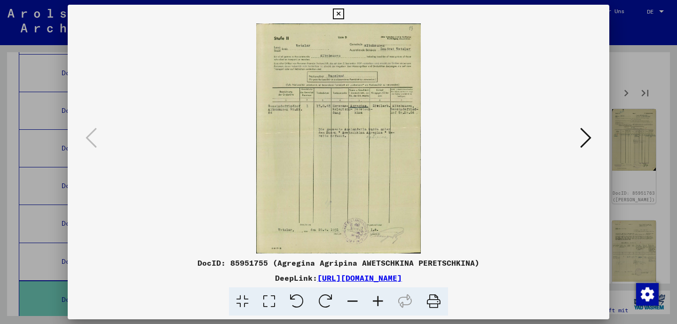
click at [344, 17] on icon at bounding box center [338, 13] width 11 height 11
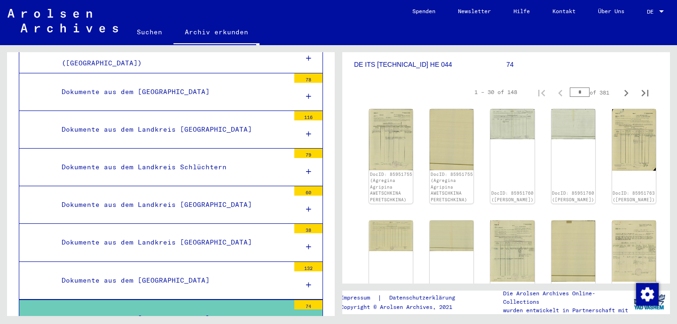
scroll to position [1965, 0]
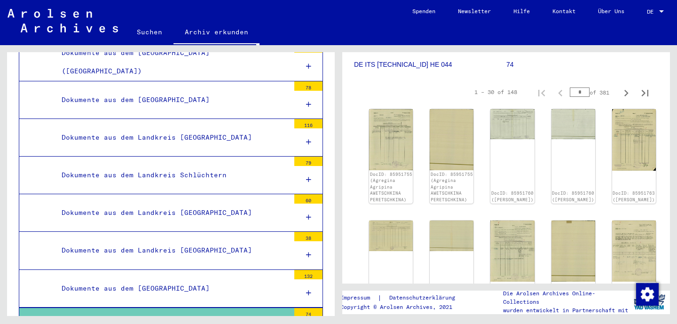
click at [214, 317] on div "Dokumente aus dem [GEOGRAPHIC_DATA]" at bounding box center [172, 326] width 235 height 18
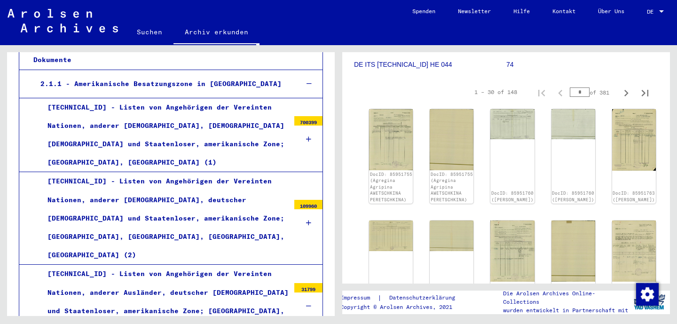
scroll to position [199, 0]
click at [247, 265] on div "[TECHNICAL_ID] - Listen von Angehörigen der Vereinten Nationen, anderer Ausländ…" at bounding box center [164, 302] width 249 height 74
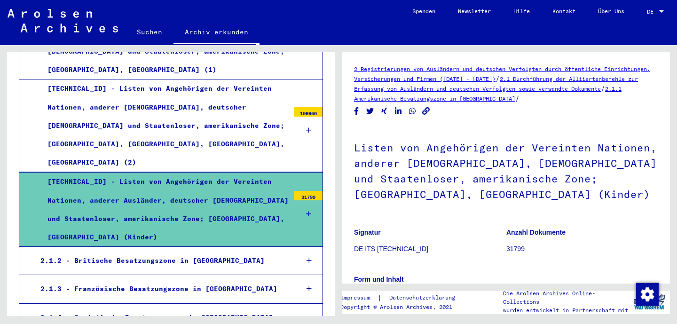
scroll to position [293, 0]
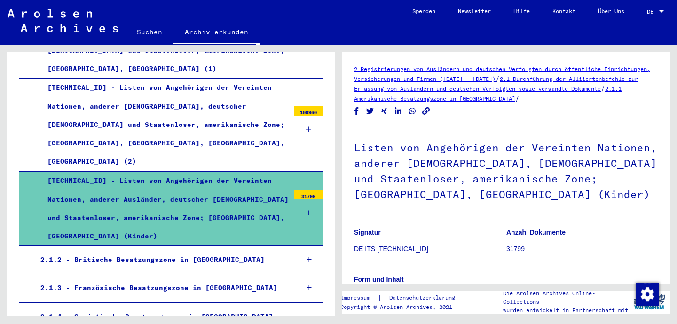
click at [198, 251] on div "2.1.2 - Britische Besatzungszone in [GEOGRAPHIC_DATA]" at bounding box center [161, 260] width 257 height 18
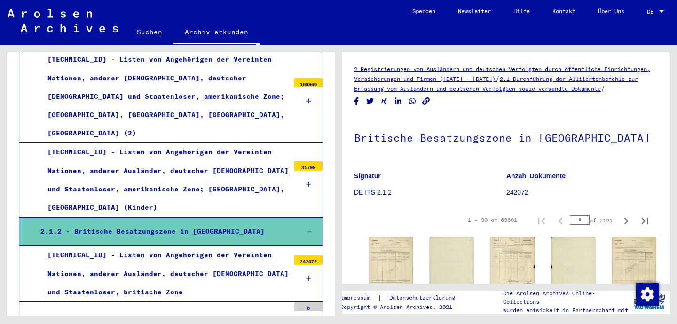
scroll to position [323, 0]
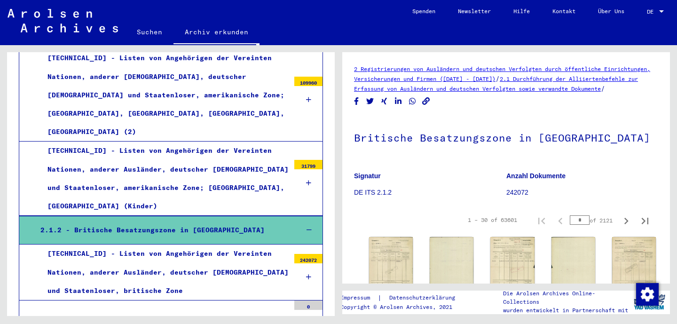
click at [205, 221] on div "2.1.2 - Britische Besatzungszone in [GEOGRAPHIC_DATA]" at bounding box center [161, 230] width 257 height 18
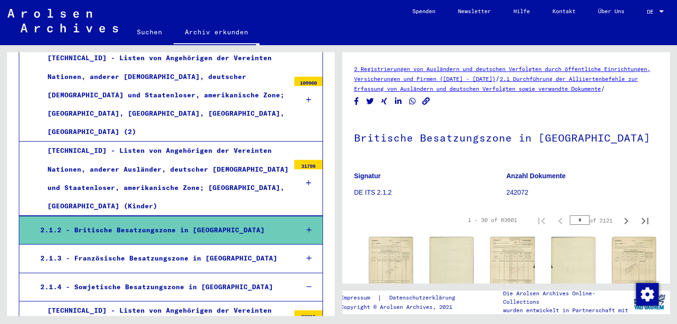
click at [221, 249] on div "2.1.3 - Französische Besatzungszone in [GEOGRAPHIC_DATA]" at bounding box center [161, 258] width 257 height 18
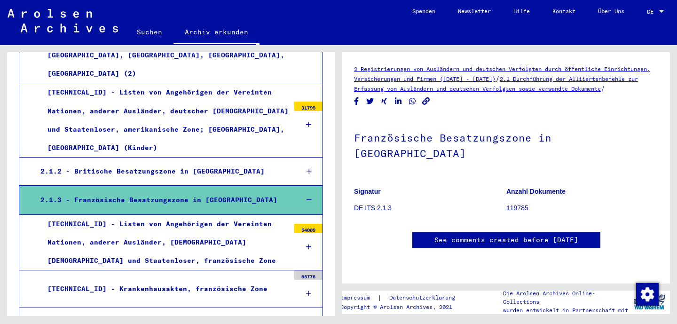
scroll to position [401, 0]
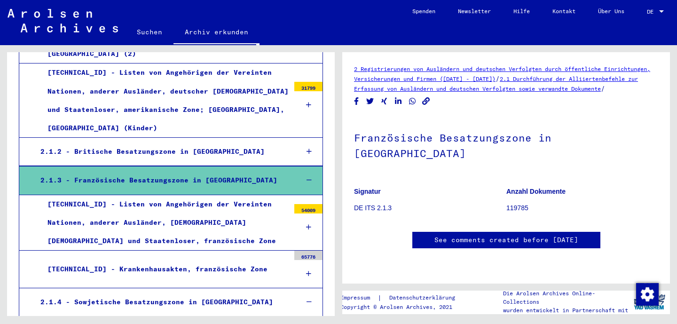
click at [213, 195] on div "[TECHNICAL_ID] - Listen von Angehörigen der Vereinten Nationen, anderer Ausländ…" at bounding box center [164, 222] width 249 height 55
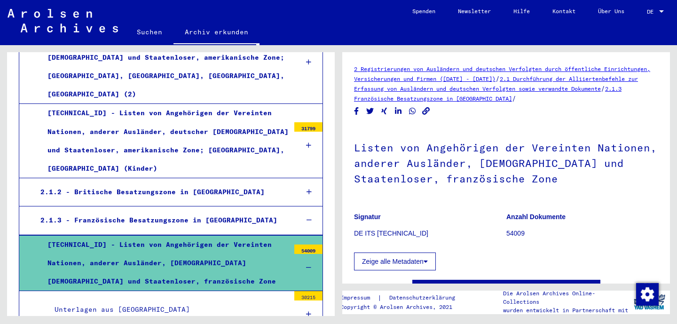
scroll to position [359, 0]
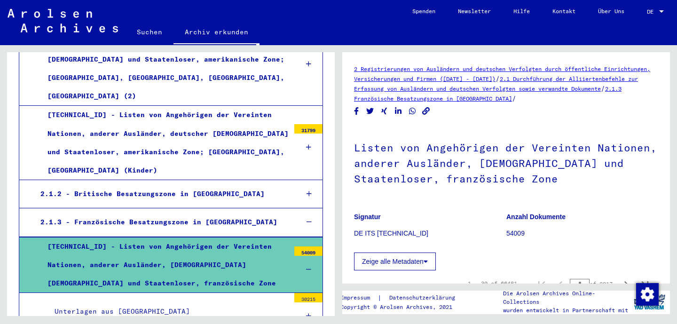
click at [217, 208] on mat-tree-node "2.1.3 - Französische Besatzungszone in [GEOGRAPHIC_DATA]" at bounding box center [171, 222] width 304 height 28
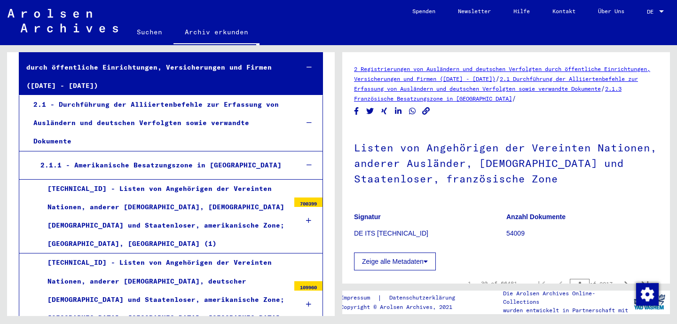
scroll to position [118, 0]
click at [193, 200] on div "[TECHNICAL_ID] - Listen von Angehörigen der Vereinten Nationen, anderer [DEMOGR…" at bounding box center [164, 217] width 249 height 74
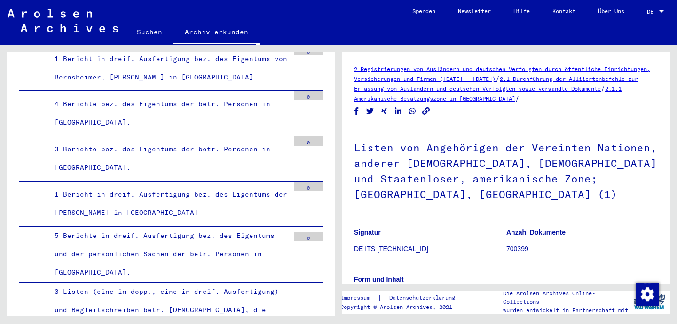
scroll to position [1340, 0]
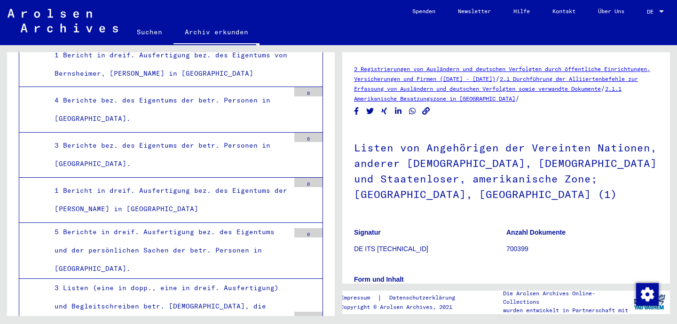
click at [151, 31] on link "Suchen" at bounding box center [150, 32] width 48 height 23
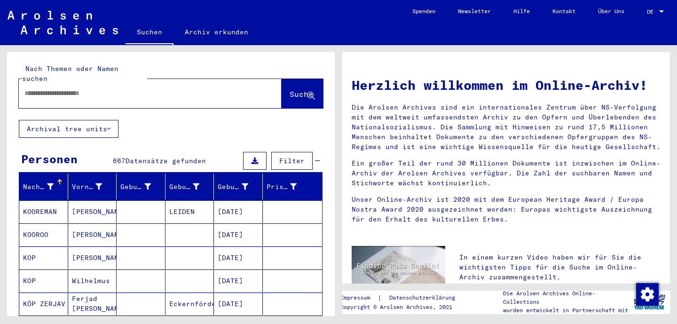
click at [132, 88] on input "text" at bounding box center [138, 93] width 229 height 10
type input "**********"
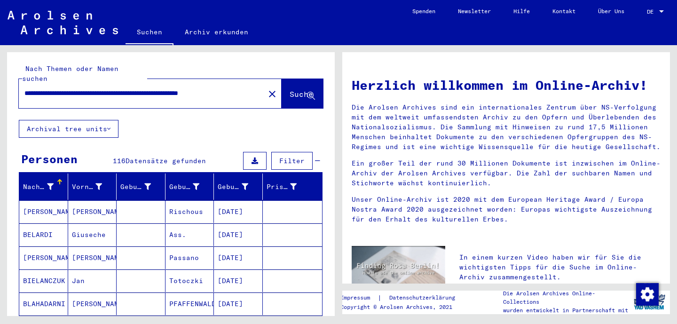
scroll to position [90, 0]
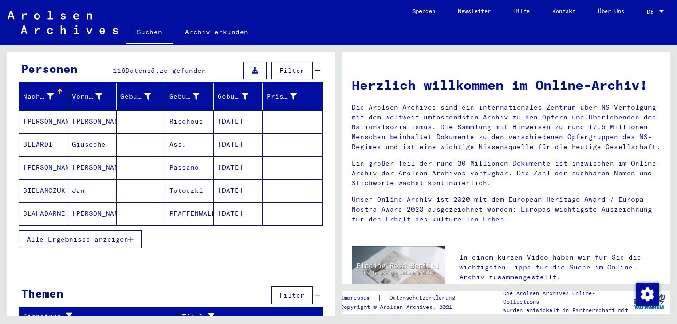
click at [68, 235] on span "Alle Ergebnisse anzeigen" at bounding box center [78, 239] width 102 height 8
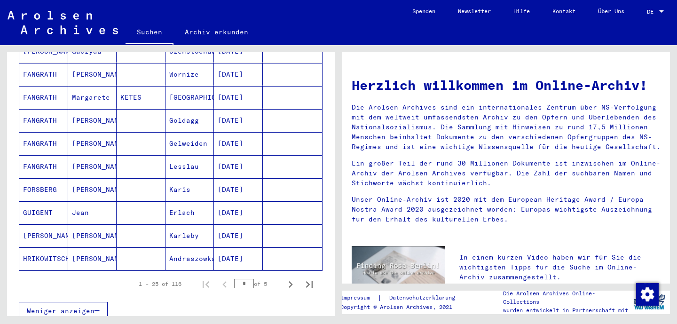
scroll to position [513, 0]
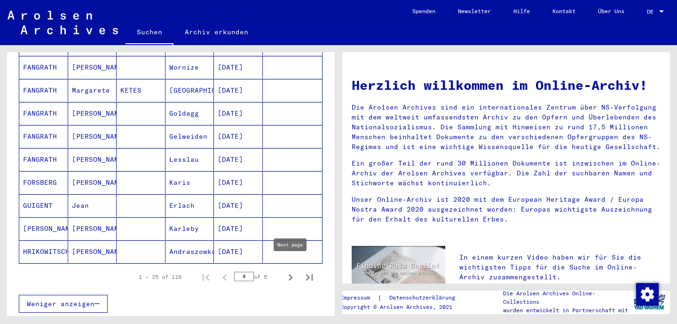
click at [287, 271] on icon "Next page" at bounding box center [290, 277] width 13 height 13
type input "*"
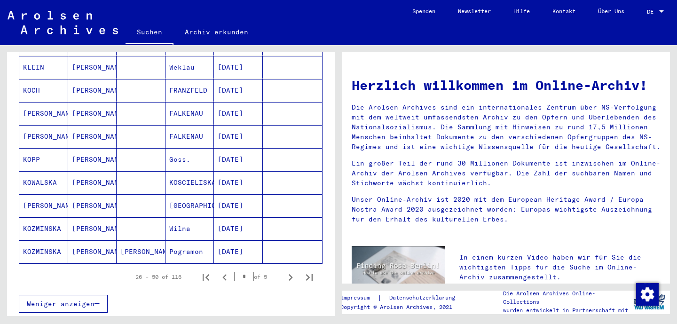
click at [223, 151] on mat-cell "[DATE]" at bounding box center [238, 159] width 49 height 23
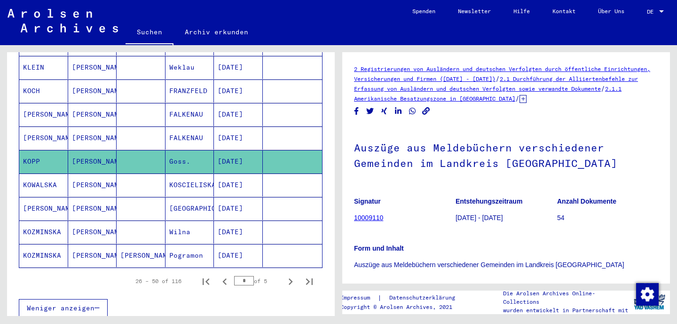
click at [367, 219] on link "10009110" at bounding box center [368, 218] width 29 height 8
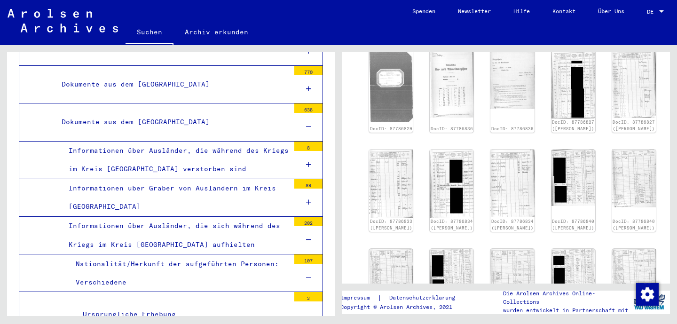
scroll to position [455, 0]
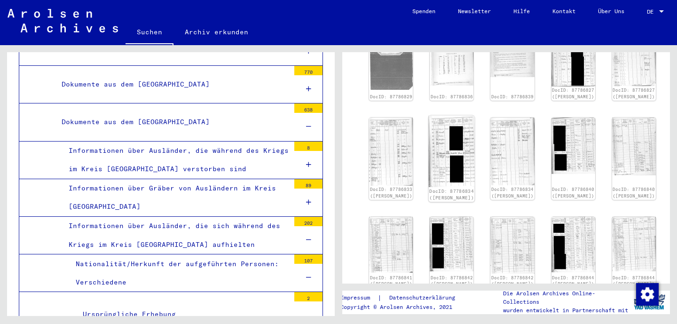
click at [429, 137] on img at bounding box center [452, 150] width 46 height 71
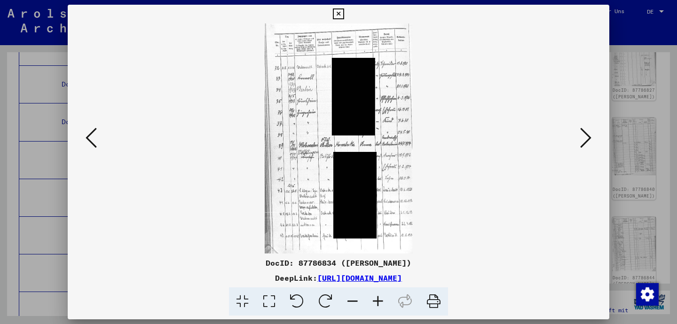
click at [344, 15] on icon at bounding box center [338, 13] width 11 height 11
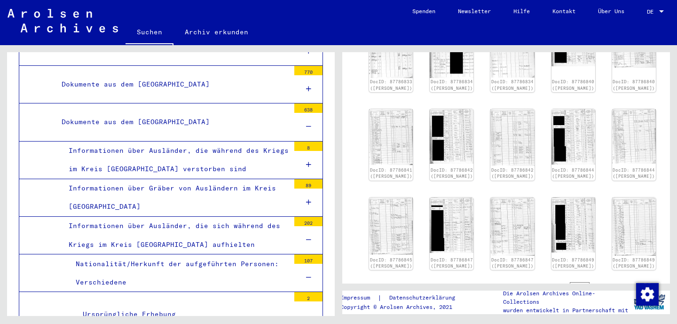
scroll to position [565, 0]
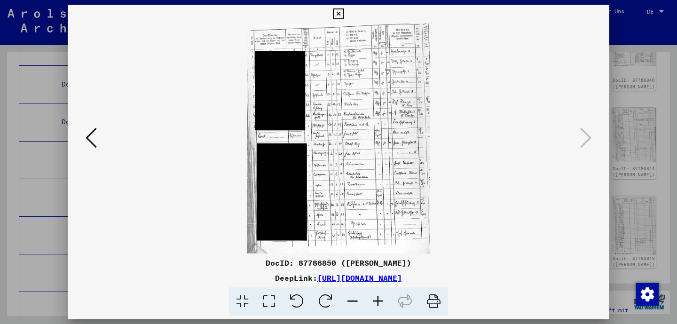
click at [344, 14] on icon at bounding box center [338, 13] width 11 height 11
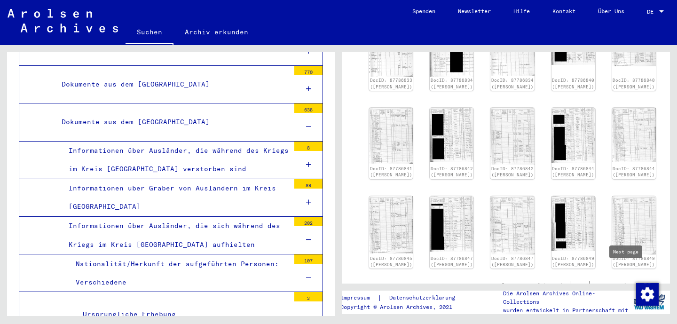
click at [627, 280] on icon "Next page" at bounding box center [626, 286] width 13 height 13
type input "*"
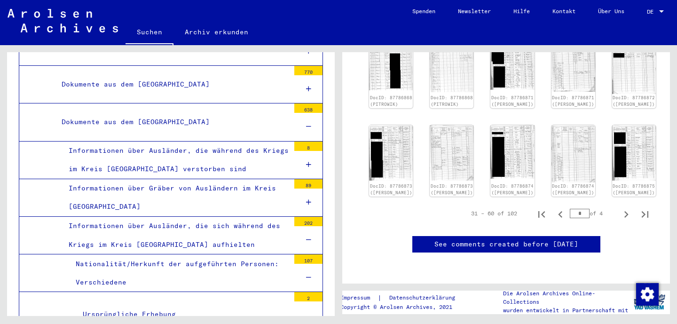
scroll to position [519, 0]
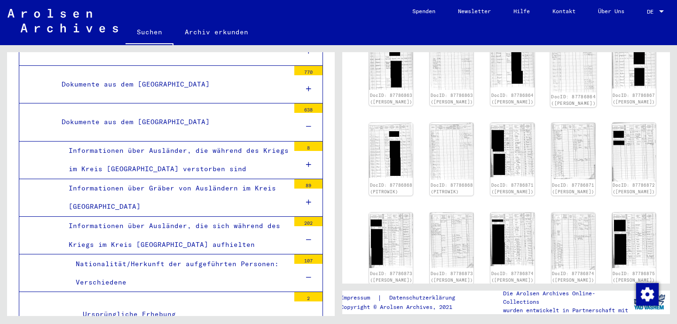
click at [550, 63] on img at bounding box center [573, 61] width 46 height 63
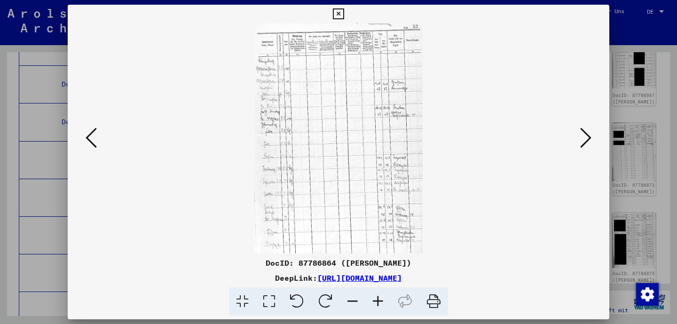
click at [344, 16] on icon at bounding box center [338, 13] width 11 height 11
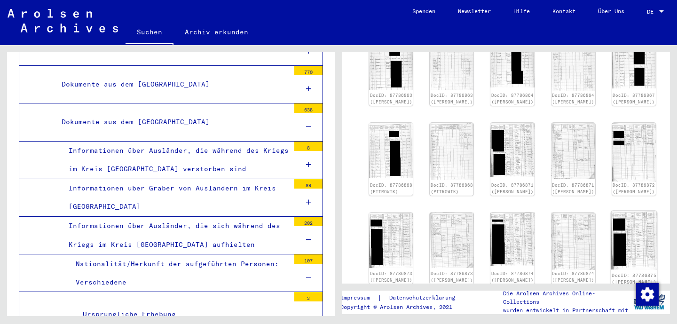
scroll to position [656, 0]
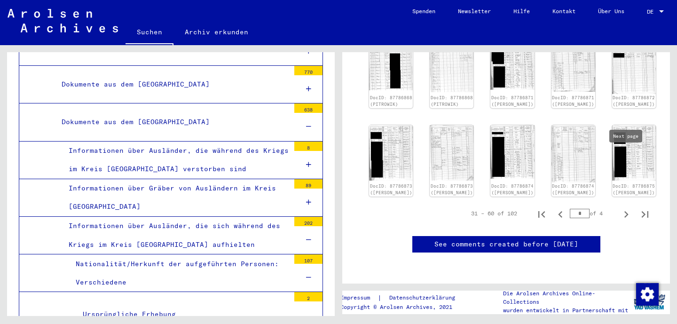
click at [626, 211] on icon "Next page" at bounding box center [626, 214] width 4 height 7
type input "*"
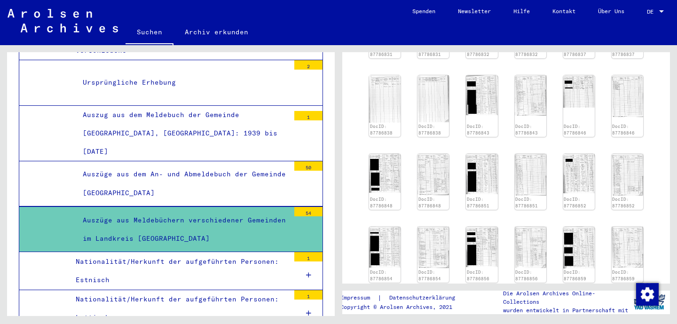
scroll to position [460, 0]
click at [578, 175] on img at bounding box center [578, 173] width 33 height 42
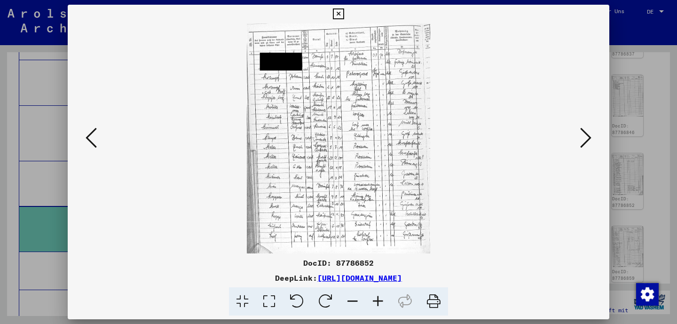
click at [582, 138] on icon at bounding box center [585, 137] width 11 height 23
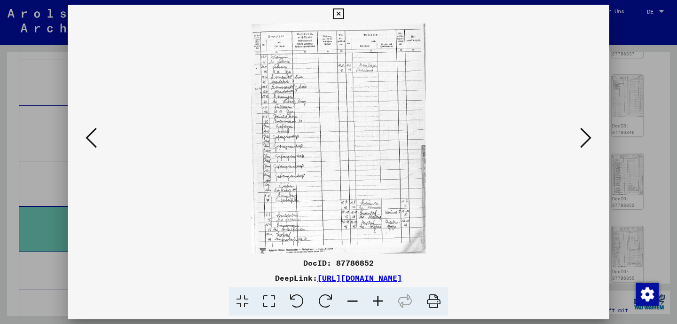
click at [434, 301] on icon at bounding box center [433, 301] width 29 height 29
click at [344, 14] on icon at bounding box center [338, 13] width 11 height 11
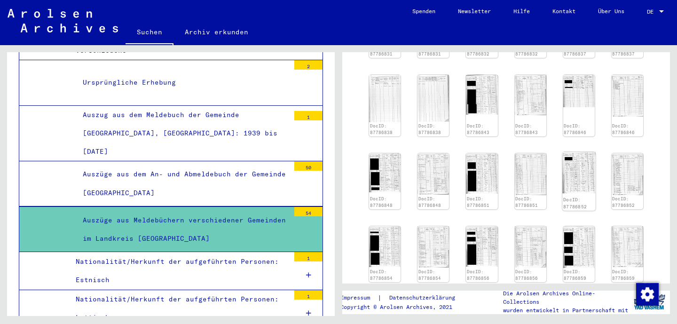
click at [578, 175] on img at bounding box center [578, 173] width 33 height 42
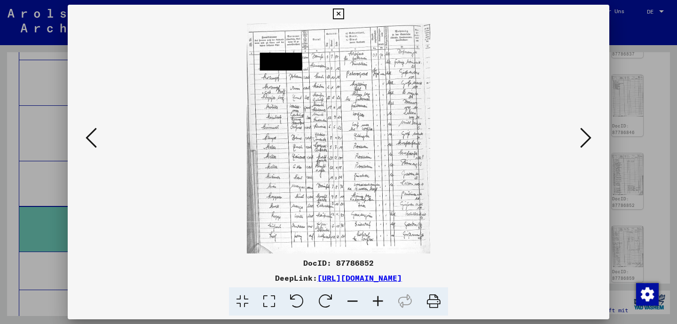
click at [434, 304] on icon at bounding box center [433, 301] width 29 height 29
click at [344, 12] on icon at bounding box center [338, 13] width 11 height 11
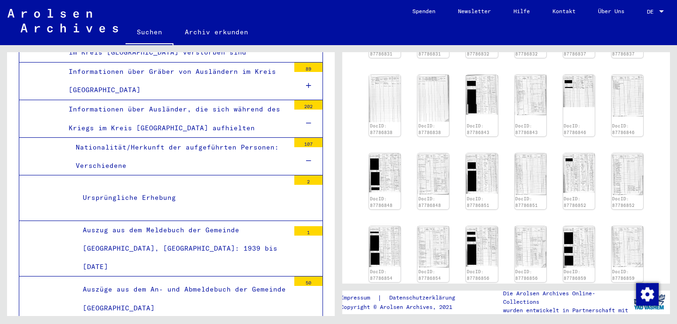
scroll to position [2235, 0]
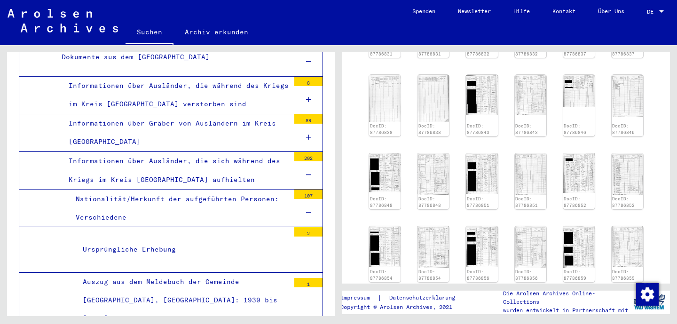
click at [155, 240] on div "Ursprüngliche Erhebung" at bounding box center [183, 249] width 214 height 18
click at [151, 240] on div "Ursprüngliche Erhebung" at bounding box center [183, 249] width 214 height 18
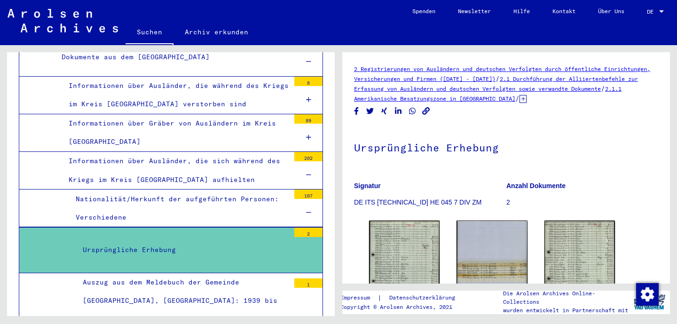
scroll to position [118, 0]
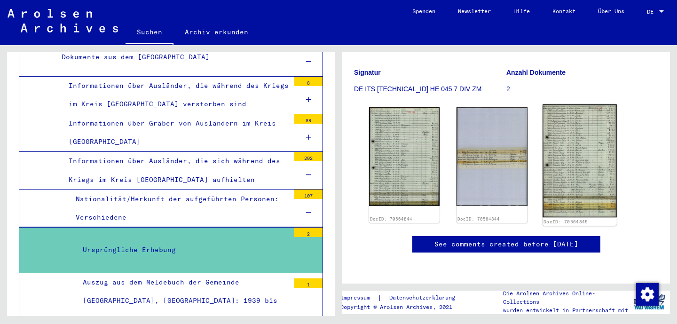
click at [569, 153] on img at bounding box center [579, 160] width 74 height 113
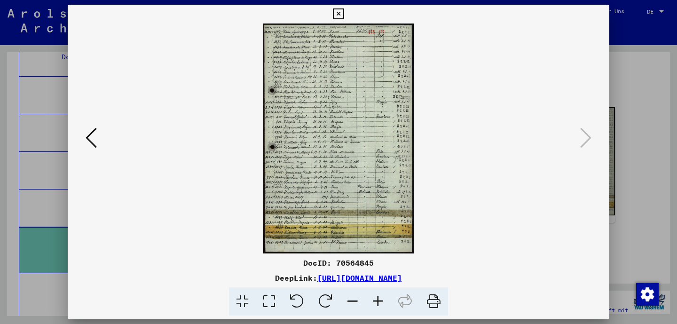
click at [344, 15] on icon at bounding box center [338, 13] width 11 height 11
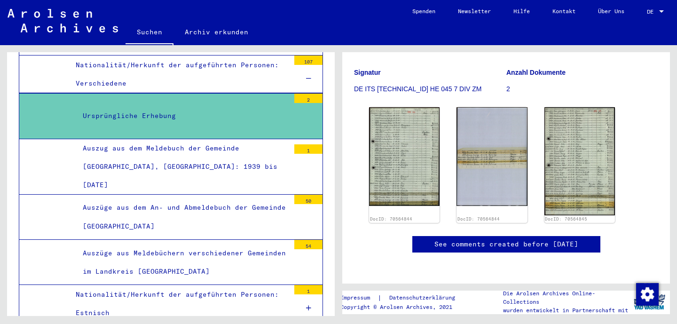
scroll to position [2370, 0]
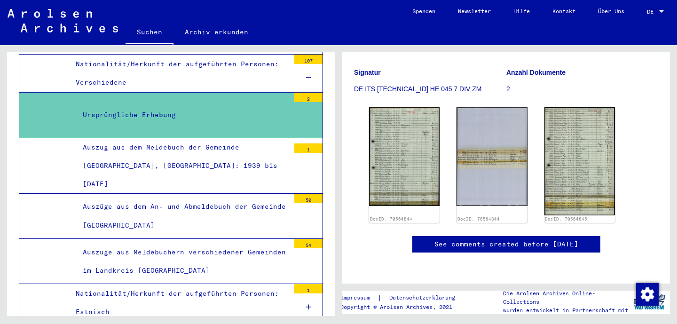
click at [192, 243] on div "Auszüge aus Meldebüchern verschiedener Gemeinden im Landkreis [GEOGRAPHIC_DATA]" at bounding box center [183, 261] width 214 height 37
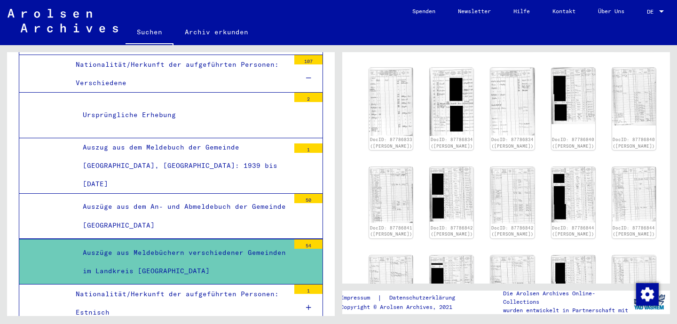
scroll to position [619, 0]
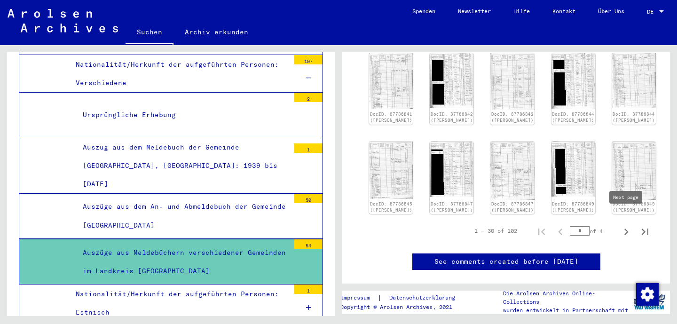
click at [623, 225] on icon "Next page" at bounding box center [626, 231] width 13 height 13
type input "*"
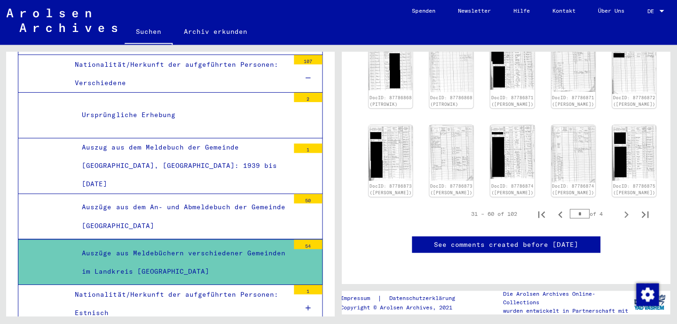
scroll to position [611, 0]
click at [627, 208] on icon "Next page" at bounding box center [626, 214] width 13 height 13
type input "*"
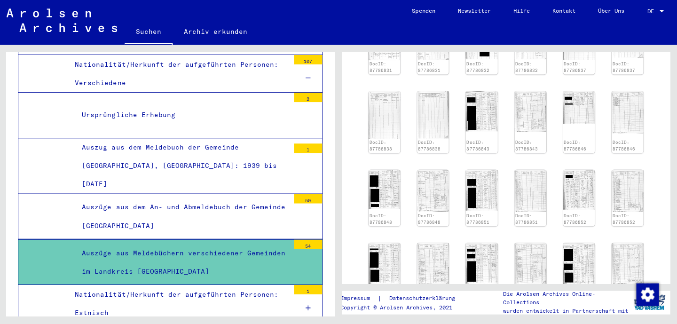
scroll to position [443, 0]
click at [592, 181] on img at bounding box center [578, 189] width 33 height 42
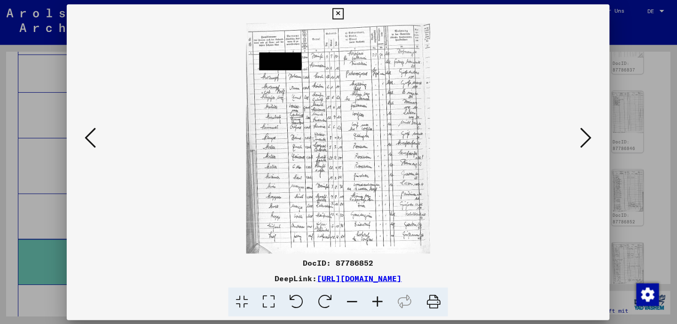
click at [592, 181] on div "DocID: 87786852 DeepLink: [URL][DOMAIN_NAME]" at bounding box center [338, 162] width 541 height 315
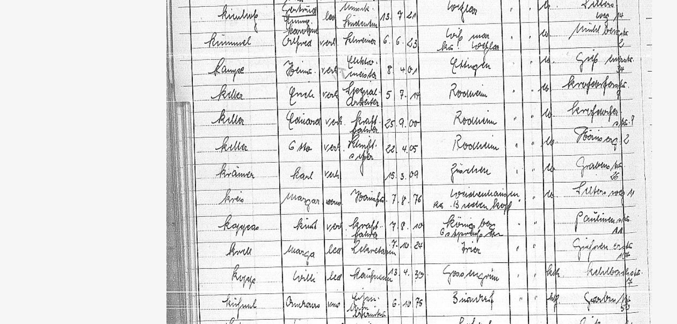
scroll to position [443, 0]
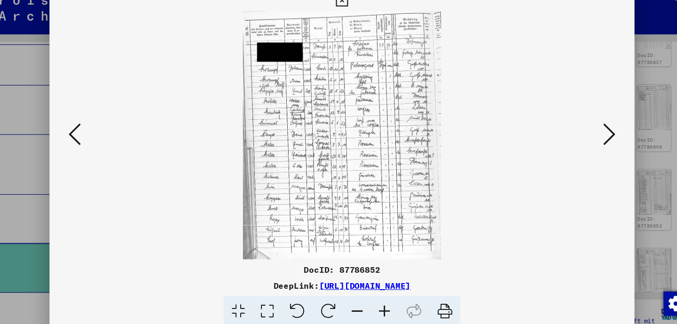
click at [344, 18] on icon at bounding box center [338, 13] width 11 height 11
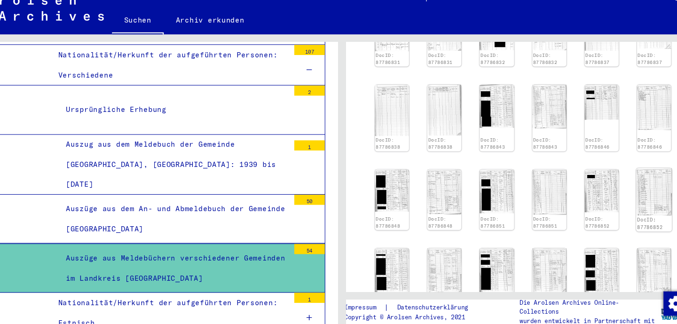
click at [629, 194] on img at bounding box center [627, 191] width 33 height 44
click at [619, 200] on img at bounding box center [627, 191] width 33 height 44
click at [619, 199] on img at bounding box center [627, 191] width 33 height 44
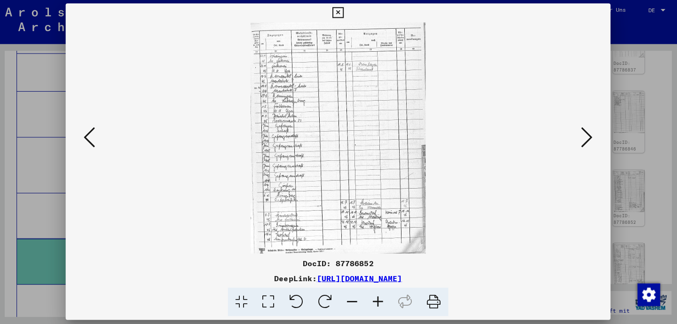
click at [344, 16] on icon at bounding box center [338, 13] width 11 height 11
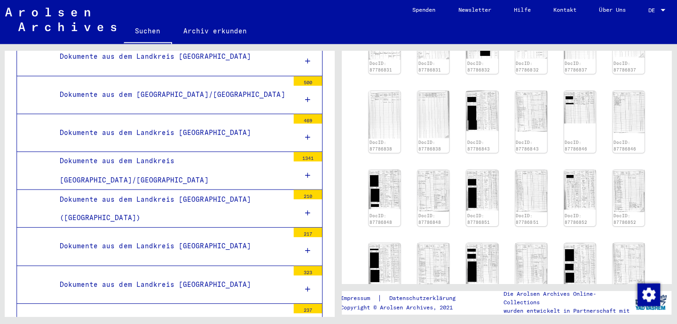
scroll to position [1631, 0]
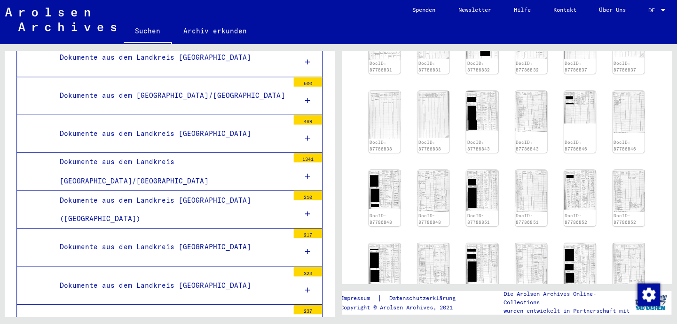
click at [188, 153] on div "Dokumente aus dem Landkreis [GEOGRAPHIC_DATA]/[GEOGRAPHIC_DATA]" at bounding box center [172, 171] width 235 height 37
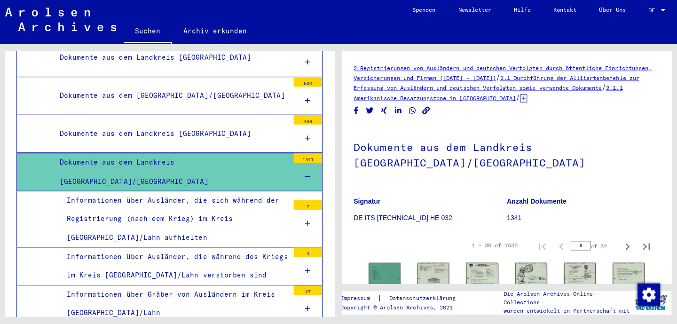
click at [236, 191] on div "Informationen über Ausländer, die sich während der Registrierung (nach dem Krie…" at bounding box center [176, 218] width 228 height 55
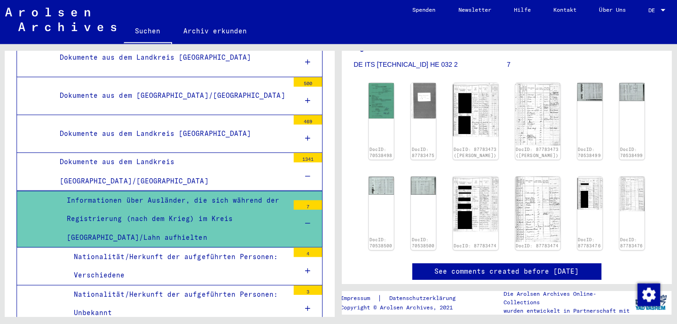
scroll to position [168, 0]
click at [528, 116] on img at bounding box center [536, 113] width 47 height 65
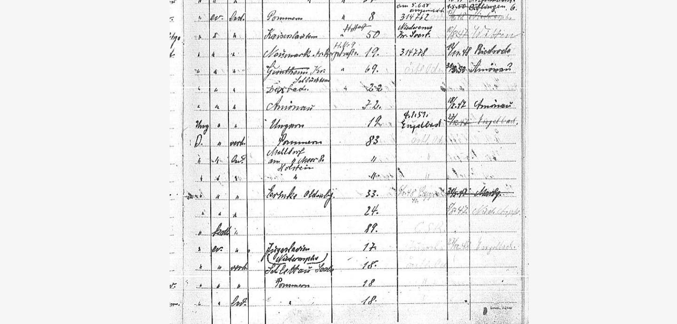
scroll to position [169, 0]
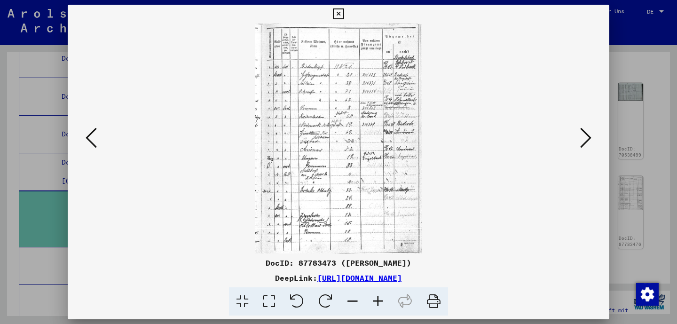
click at [344, 16] on icon at bounding box center [338, 13] width 11 height 11
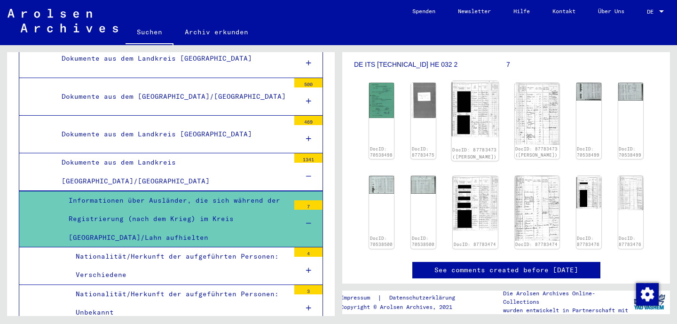
click at [486, 110] on img at bounding box center [475, 109] width 47 height 56
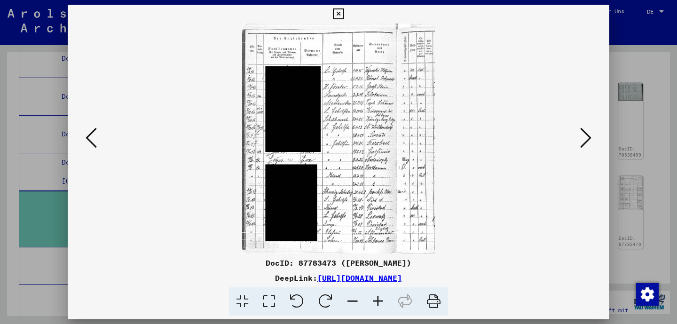
click at [344, 16] on icon at bounding box center [338, 13] width 11 height 11
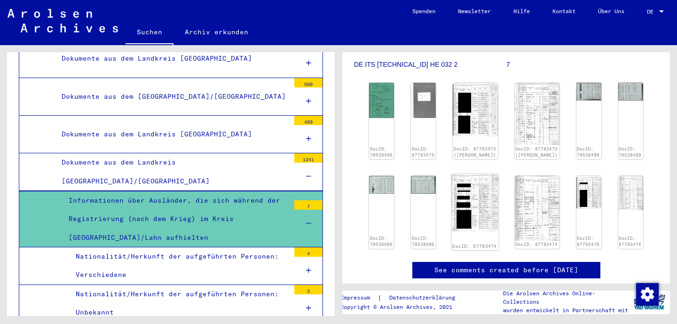
click at [480, 194] on img at bounding box center [475, 203] width 47 height 58
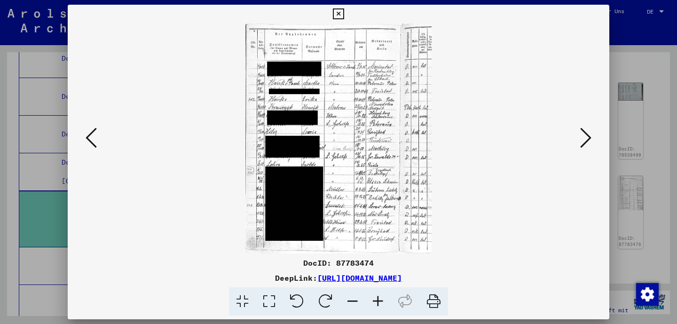
click at [346, 16] on button at bounding box center [338, 14] width 16 height 19
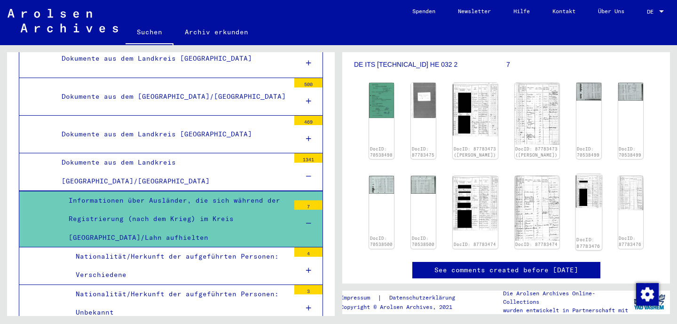
click at [575, 189] on img at bounding box center [588, 191] width 26 height 34
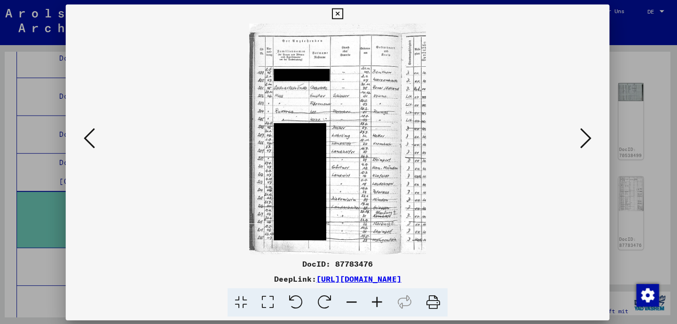
click at [344, 15] on icon at bounding box center [338, 13] width 11 height 11
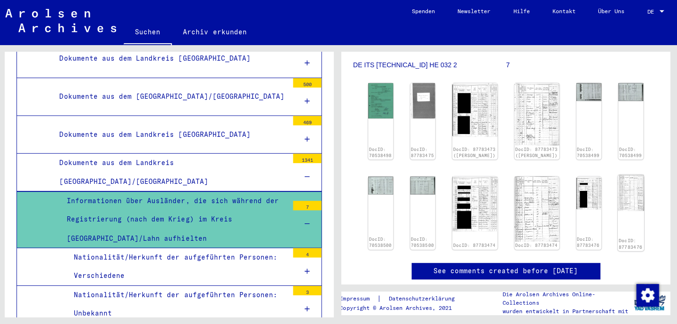
click at [622, 187] on img at bounding box center [630, 192] width 26 height 36
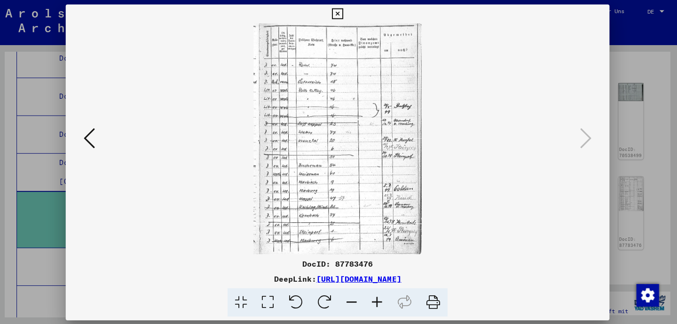
click at [344, 15] on icon at bounding box center [338, 13] width 11 height 11
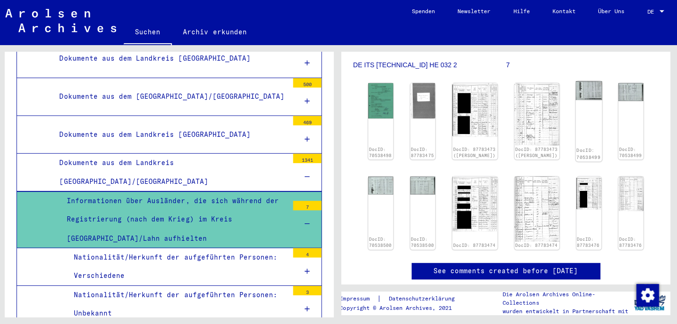
click at [576, 98] on img at bounding box center [588, 90] width 26 height 19
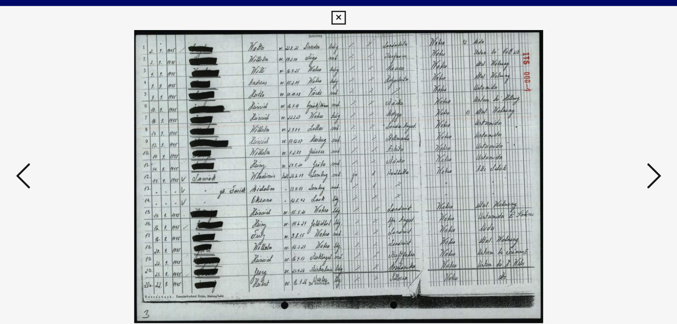
click at [344, 15] on icon at bounding box center [338, 13] width 11 height 11
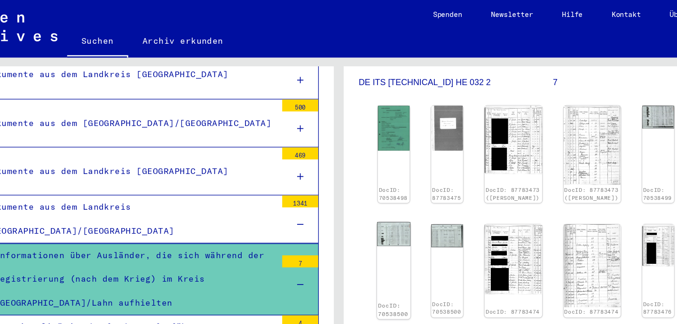
click at [385, 182] on img at bounding box center [382, 183] width 26 height 19
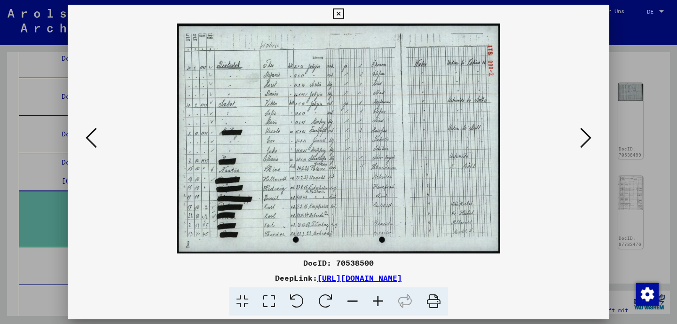
click at [344, 14] on icon at bounding box center [338, 13] width 11 height 11
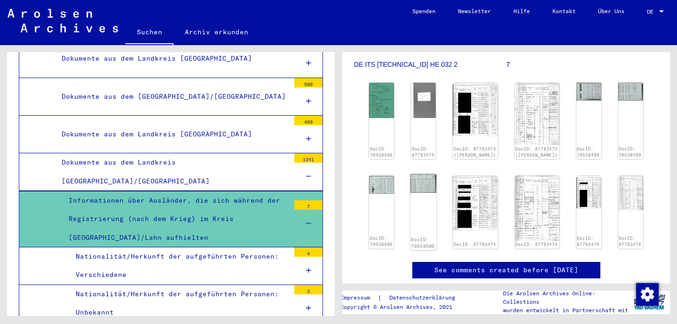
click at [431, 178] on img at bounding box center [423, 183] width 26 height 19
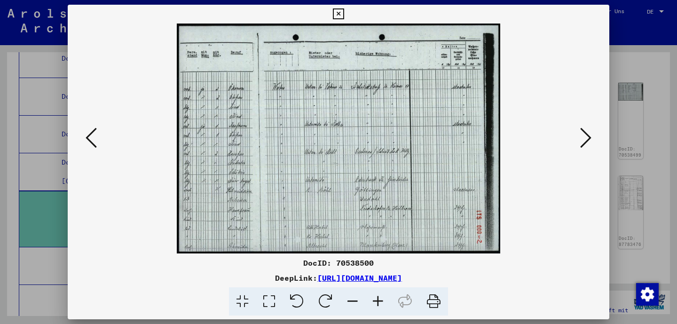
click at [344, 15] on icon at bounding box center [338, 13] width 11 height 11
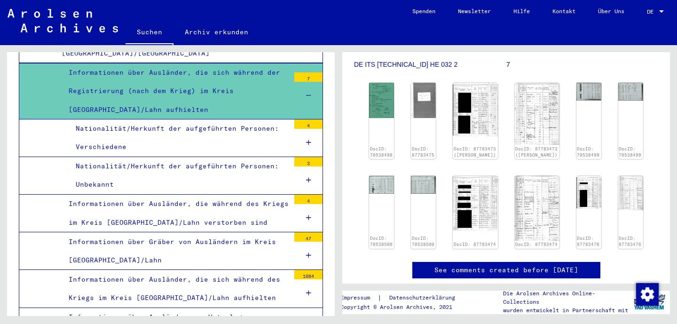
scroll to position [1759, 0]
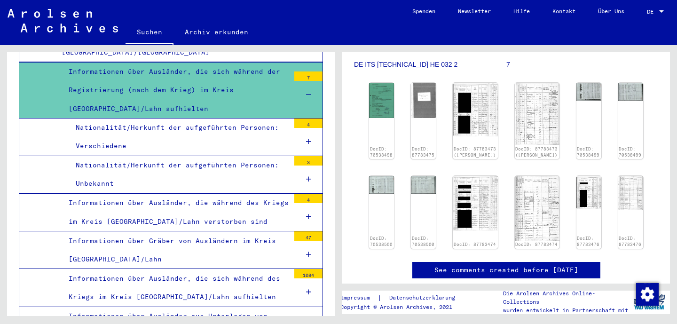
click at [197, 269] on div "Informationen über Ausländer, die sich während des Kriegs im Kreis [GEOGRAPHIC_…" at bounding box center [176, 287] width 228 height 37
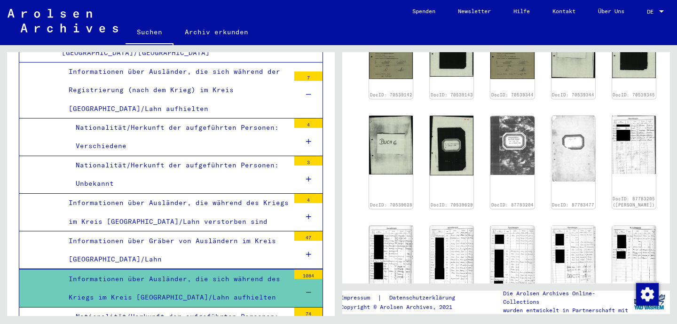
scroll to position [457, 0]
click at [376, 224] on img at bounding box center [391, 256] width 46 height 65
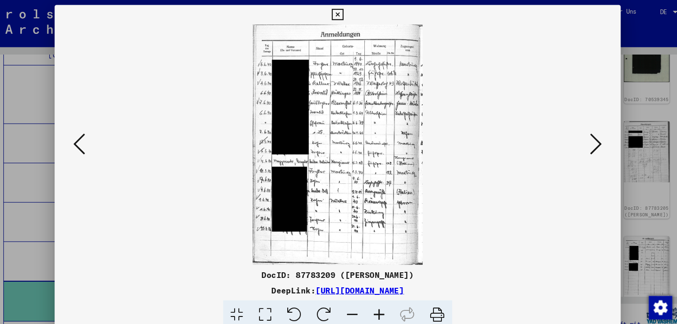
click at [344, 16] on icon at bounding box center [338, 13] width 11 height 11
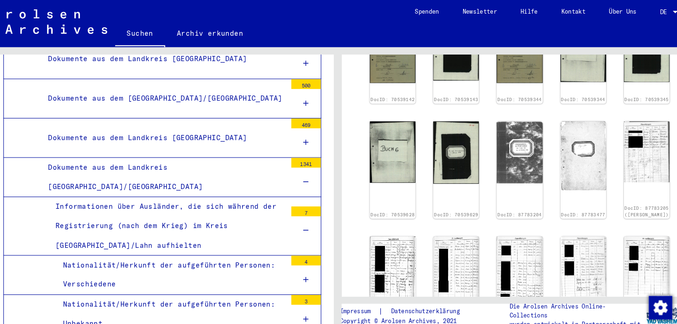
scroll to position [1632, 0]
